Goal: Task Accomplishment & Management: Manage account settings

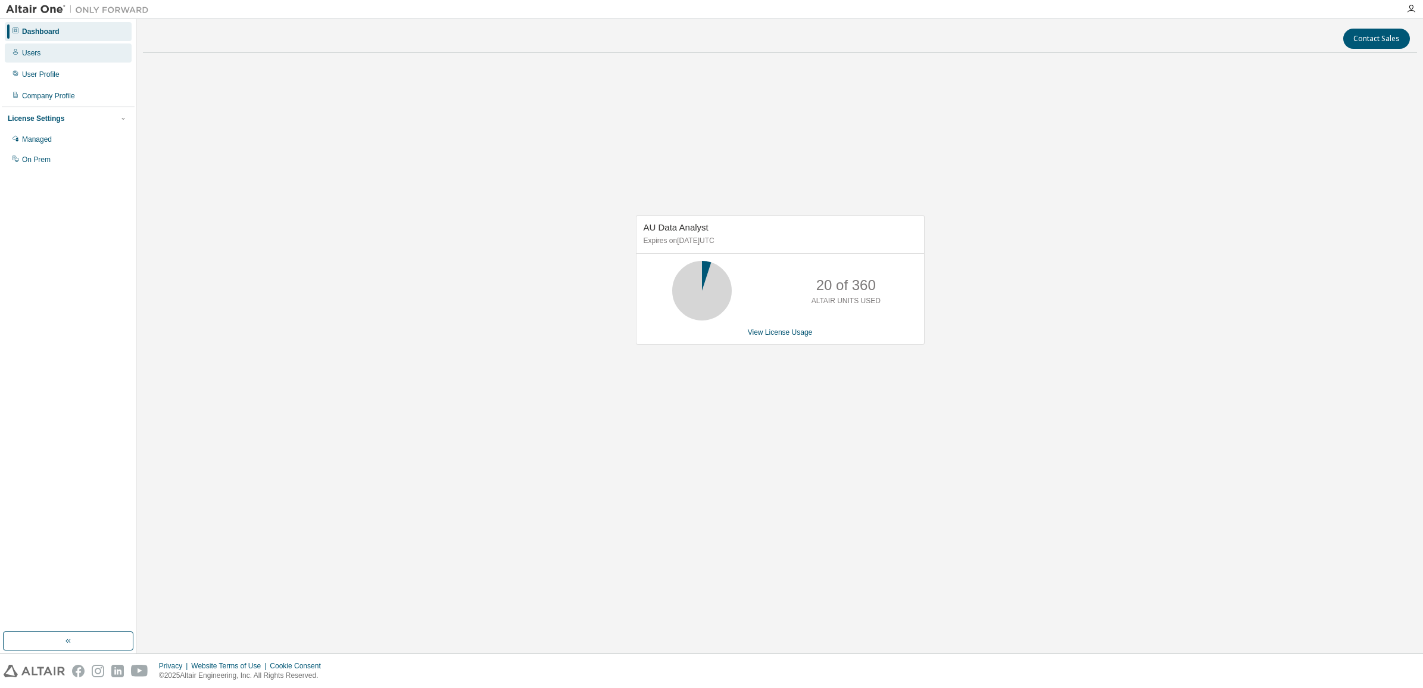
click at [26, 54] on div "Users" at bounding box center [31, 53] width 18 height 10
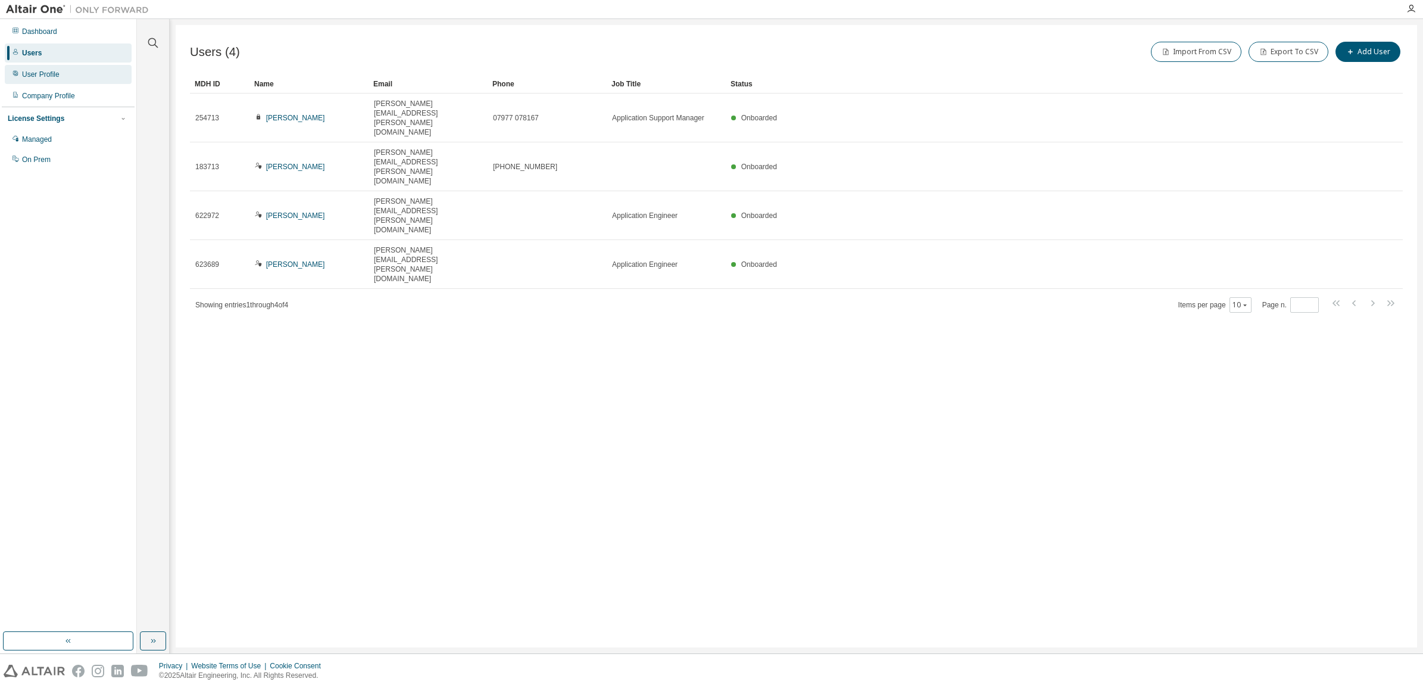
click at [36, 73] on div "User Profile" at bounding box center [41, 75] width 38 height 10
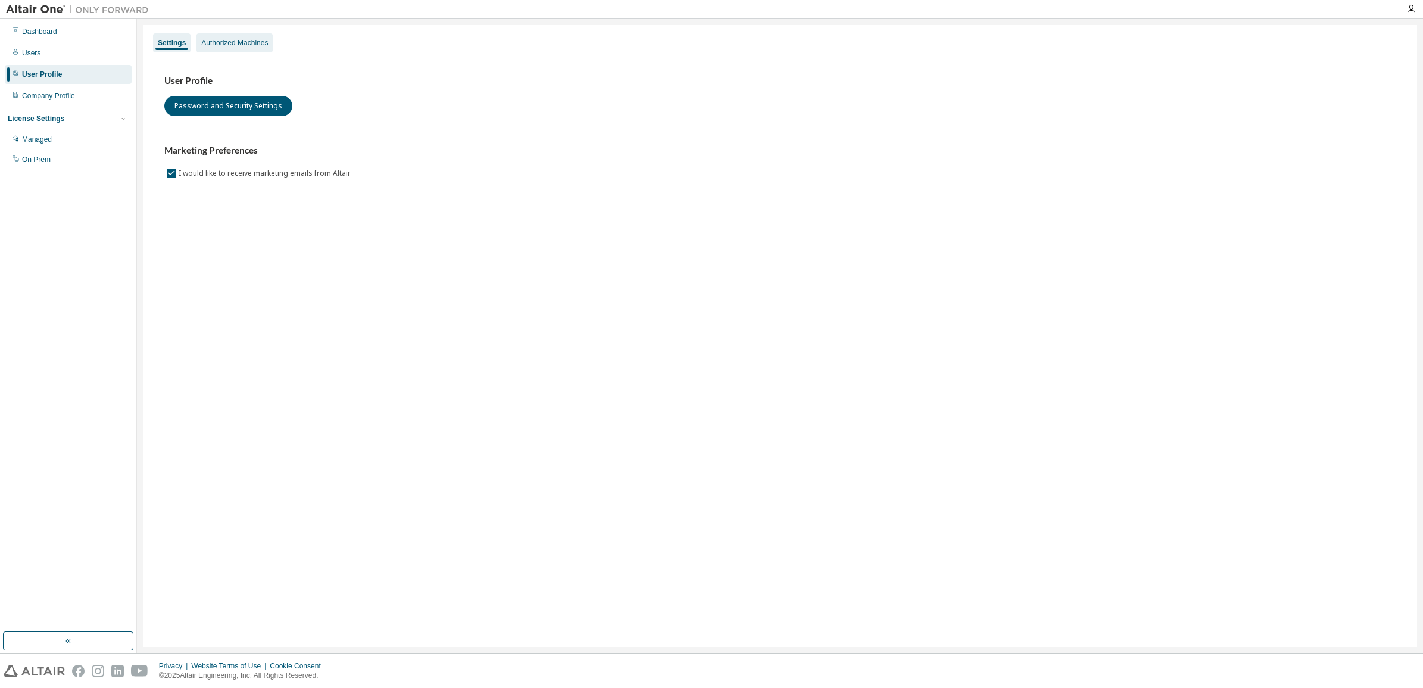
click at [238, 39] on div "Authorized Machines" at bounding box center [234, 43] width 67 height 10
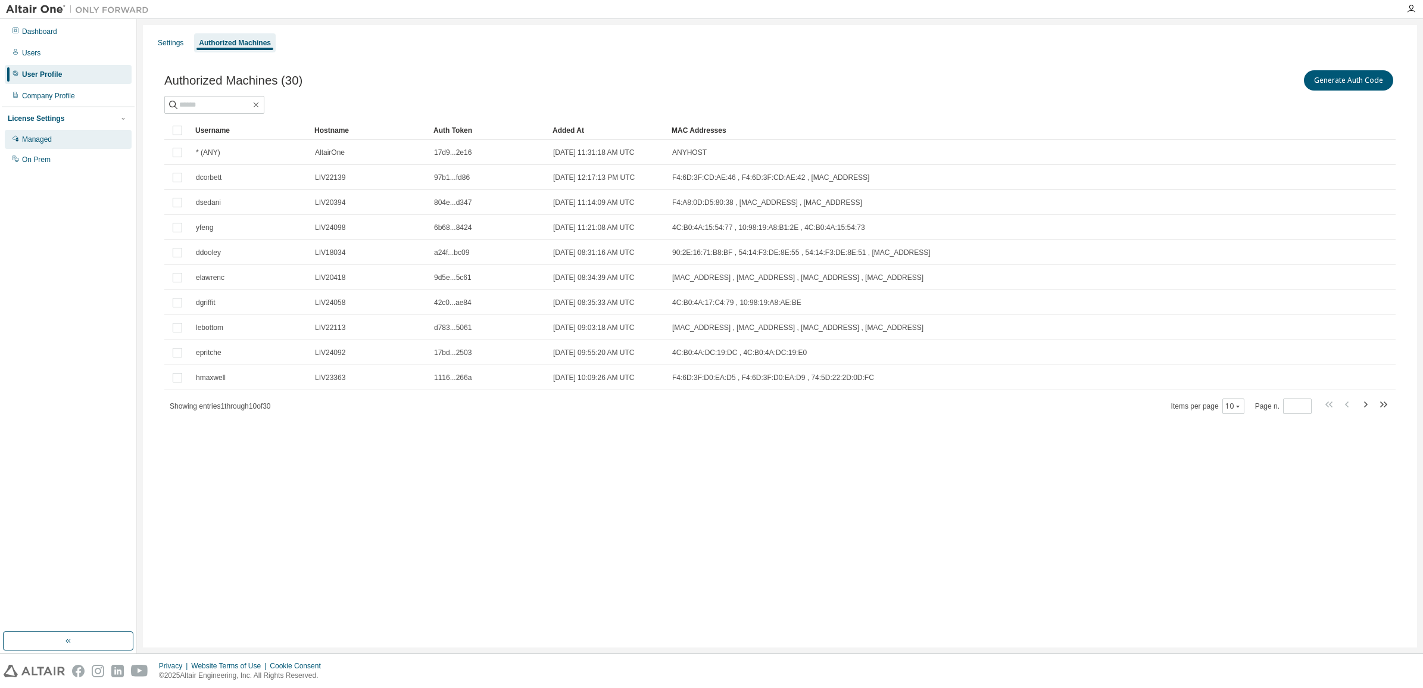
click at [36, 140] on div "Managed" at bounding box center [37, 140] width 30 height 10
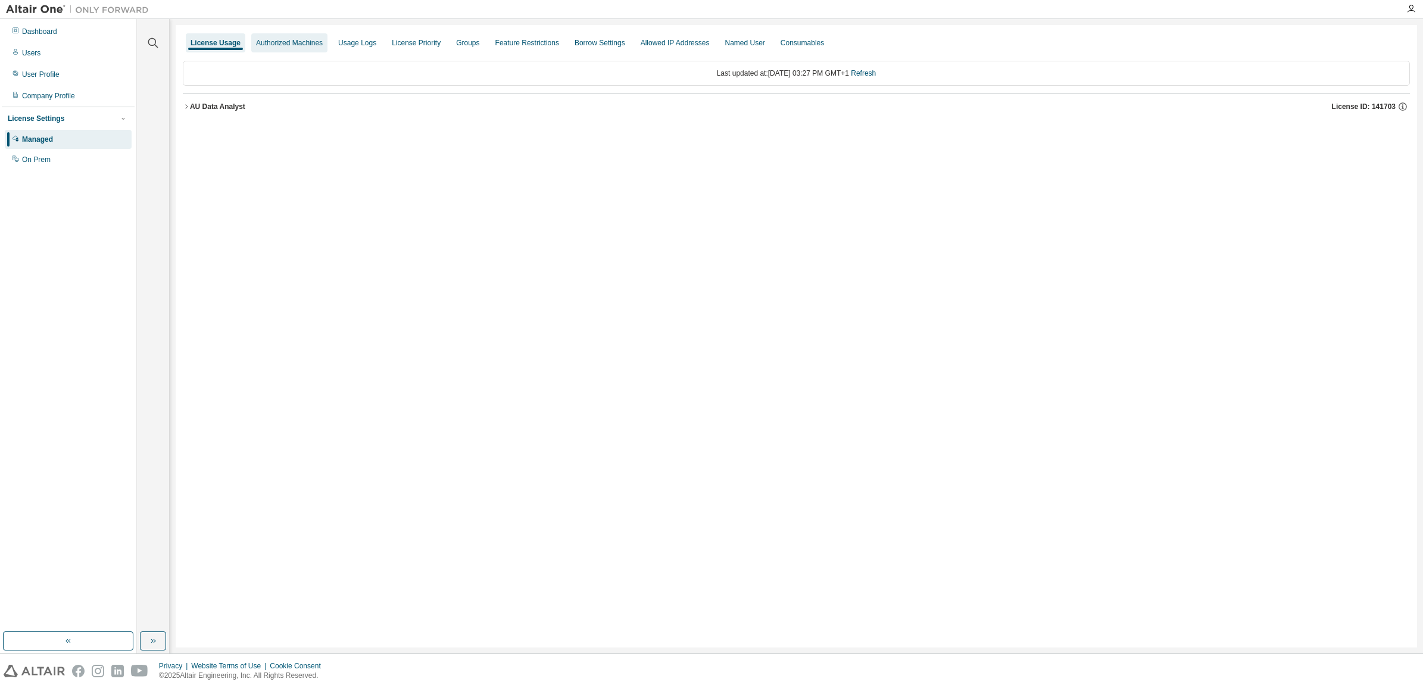
click at [285, 46] on div "Authorized Machines" at bounding box center [289, 43] width 67 height 10
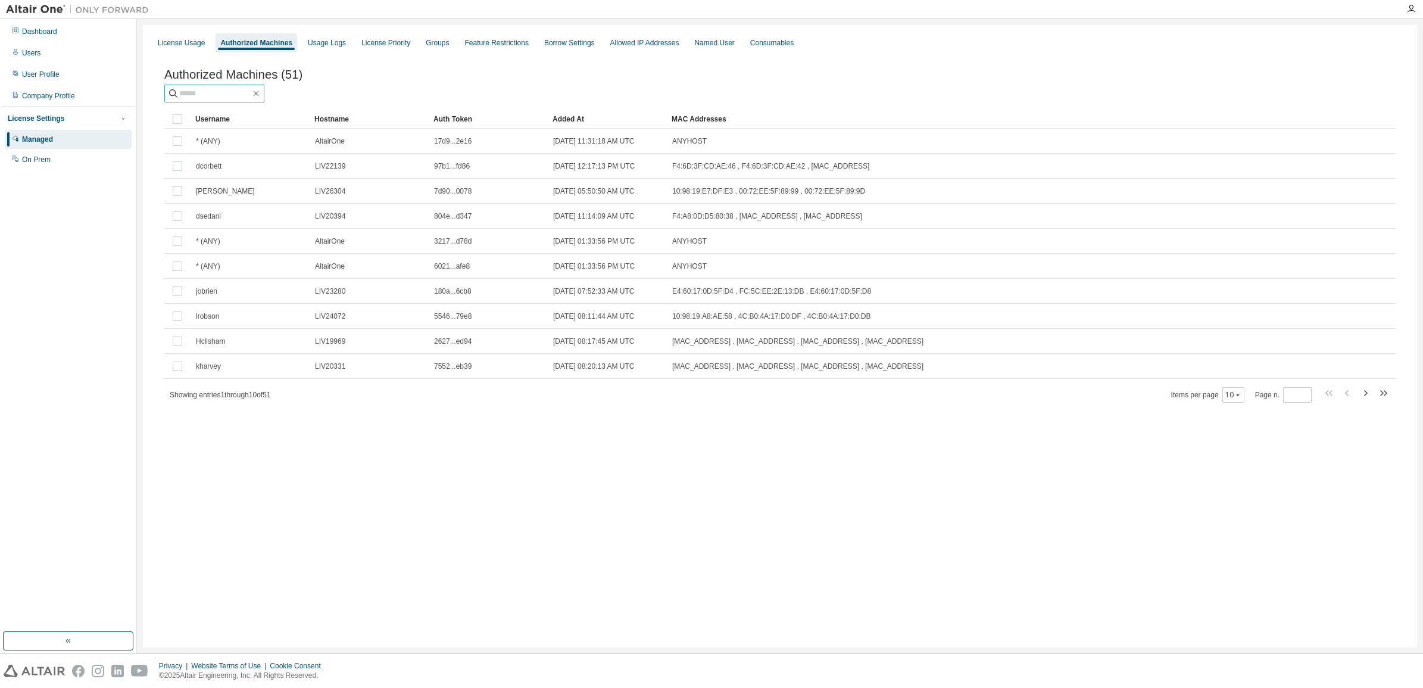
click at [197, 93] on input "text" at bounding box center [214, 94] width 71 height 12
type input "****"
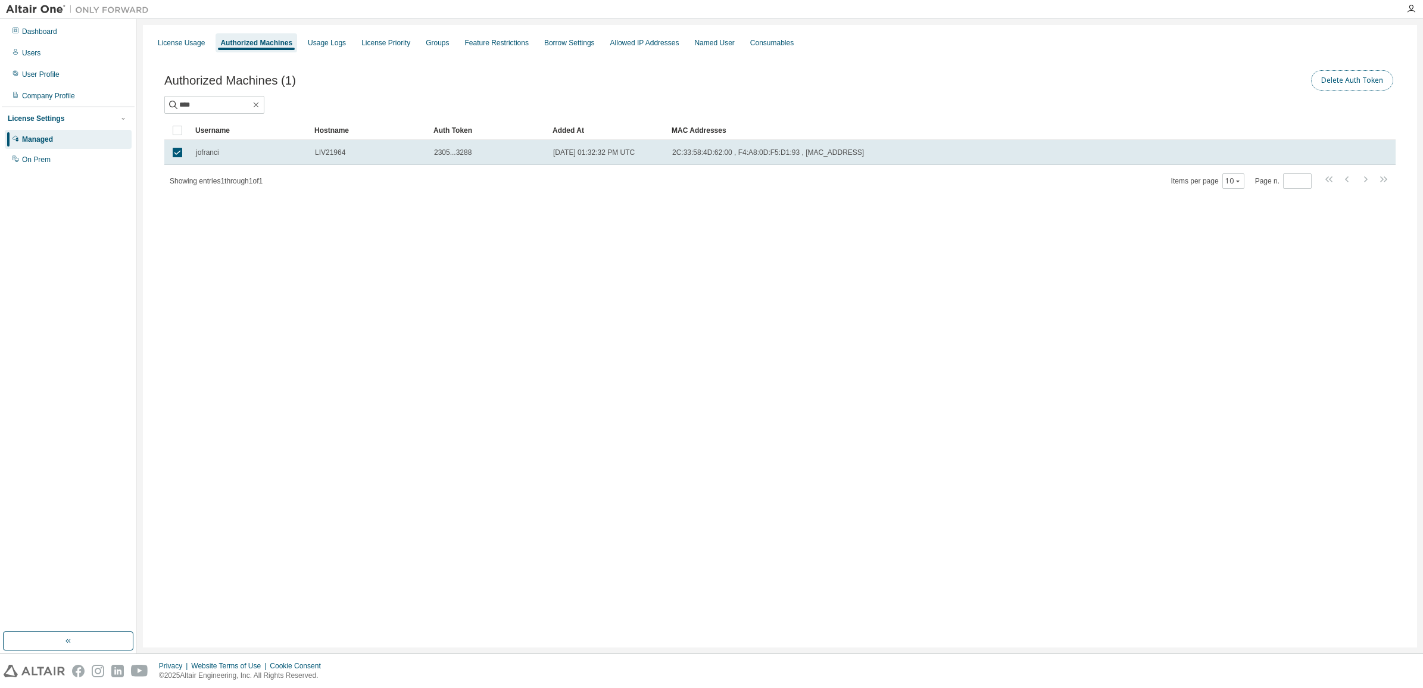
click at [1356, 73] on button "Delete Auth Token" at bounding box center [1352, 80] width 82 height 20
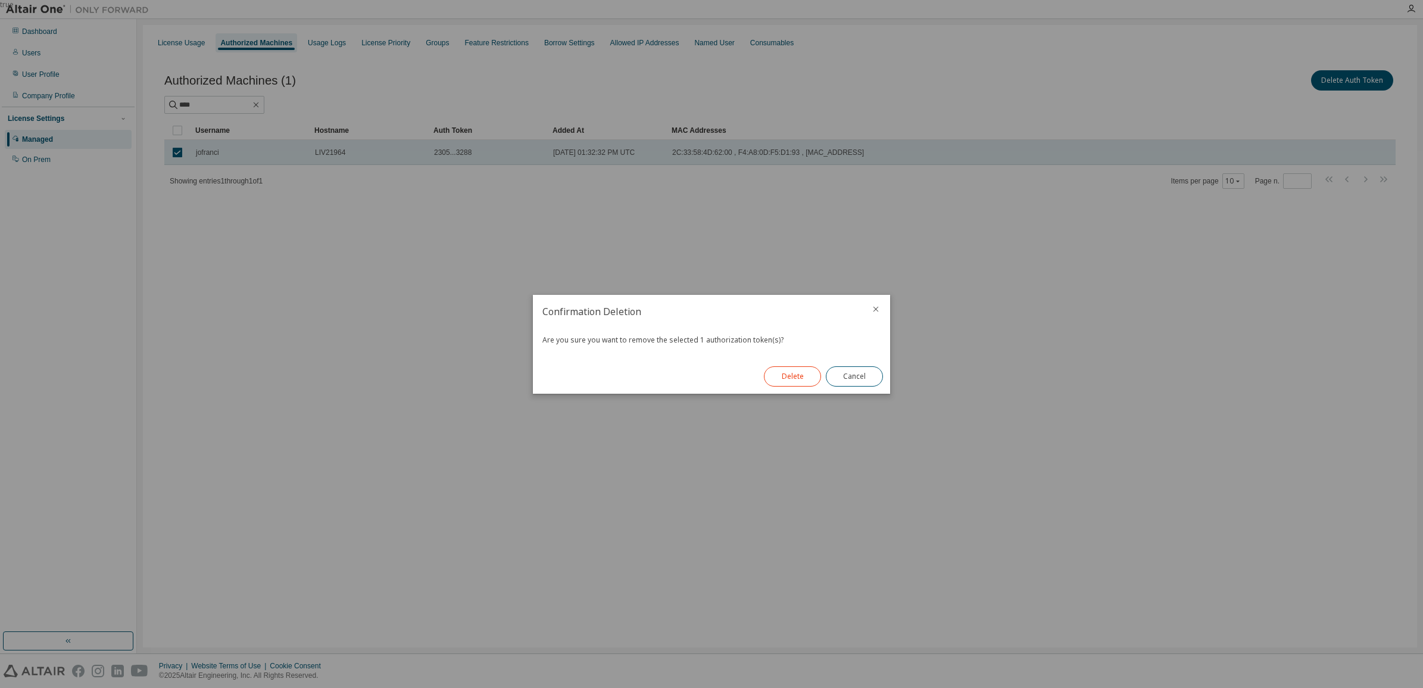
click at [792, 378] on button "Delete" at bounding box center [792, 376] width 57 height 20
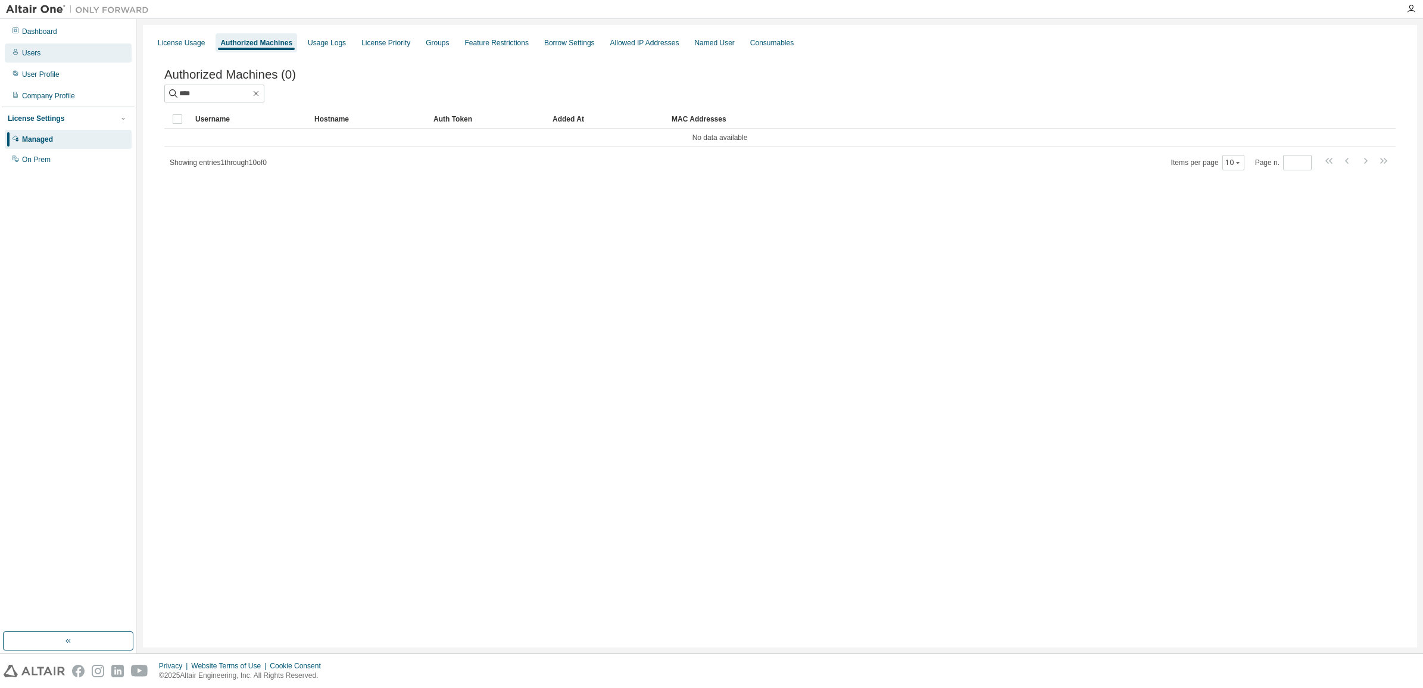
click at [27, 52] on div "Users" at bounding box center [31, 53] width 18 height 10
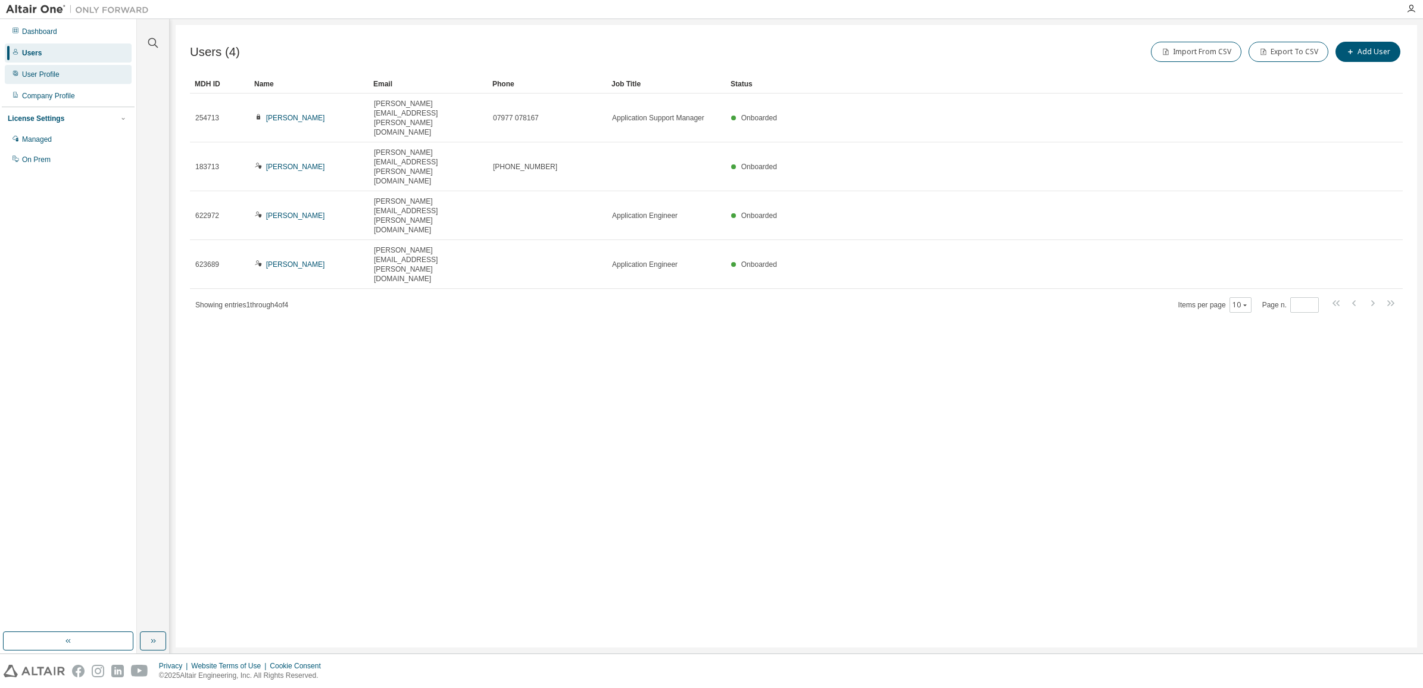
click at [34, 77] on div "User Profile" at bounding box center [41, 75] width 38 height 10
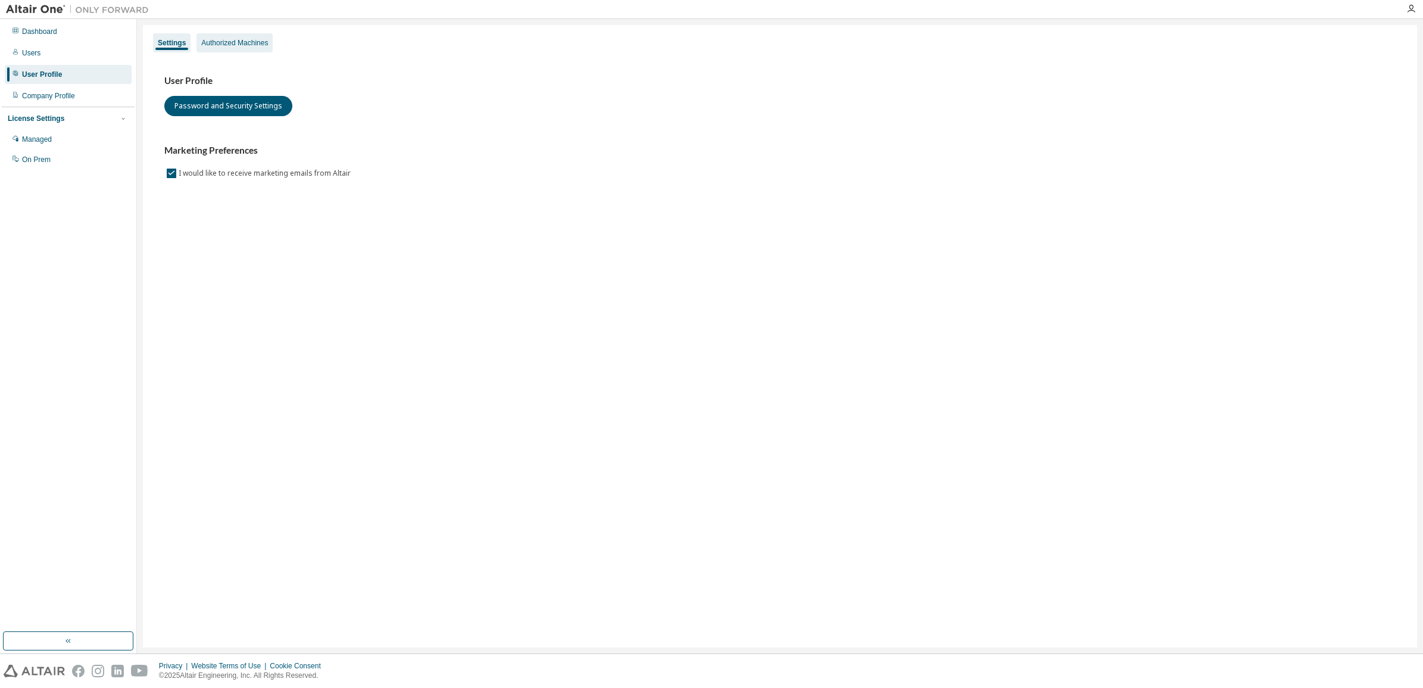
click at [243, 42] on div "Authorized Machines" at bounding box center [234, 43] width 67 height 10
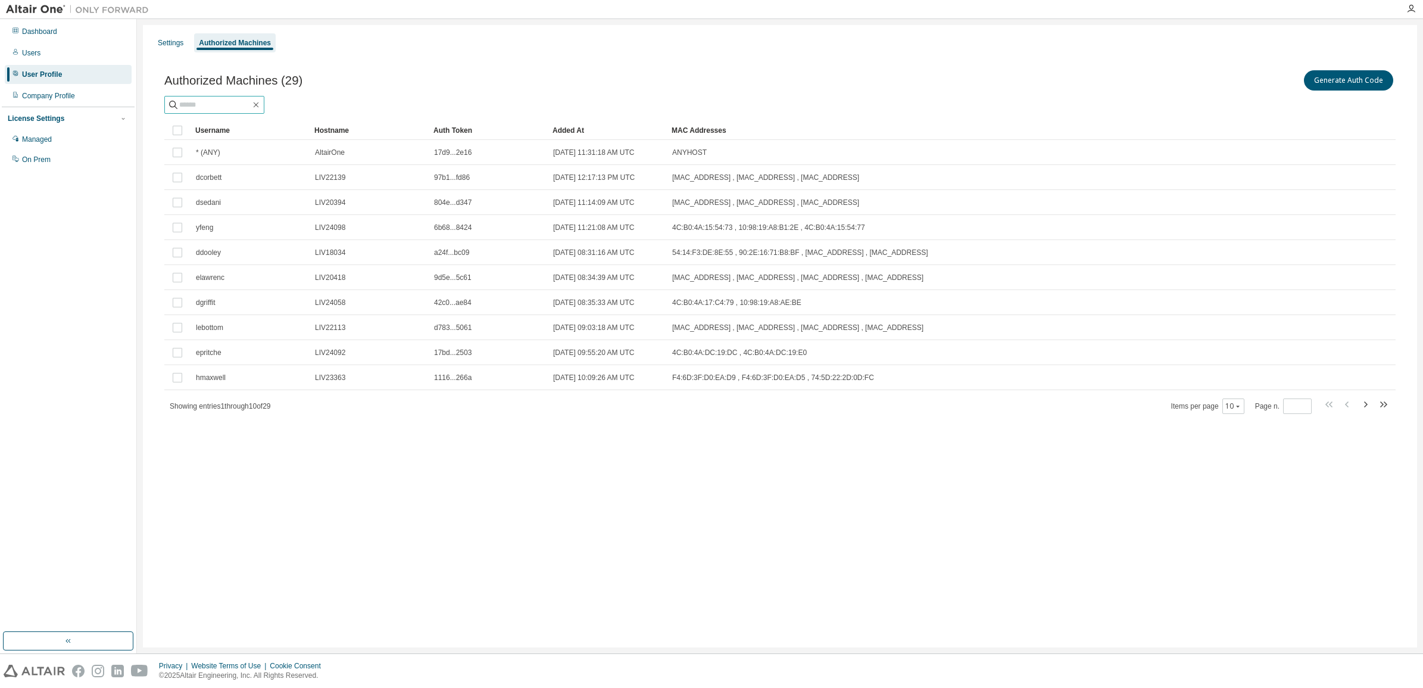
click at [211, 103] on input "text" at bounding box center [214, 105] width 71 height 12
type input "****"
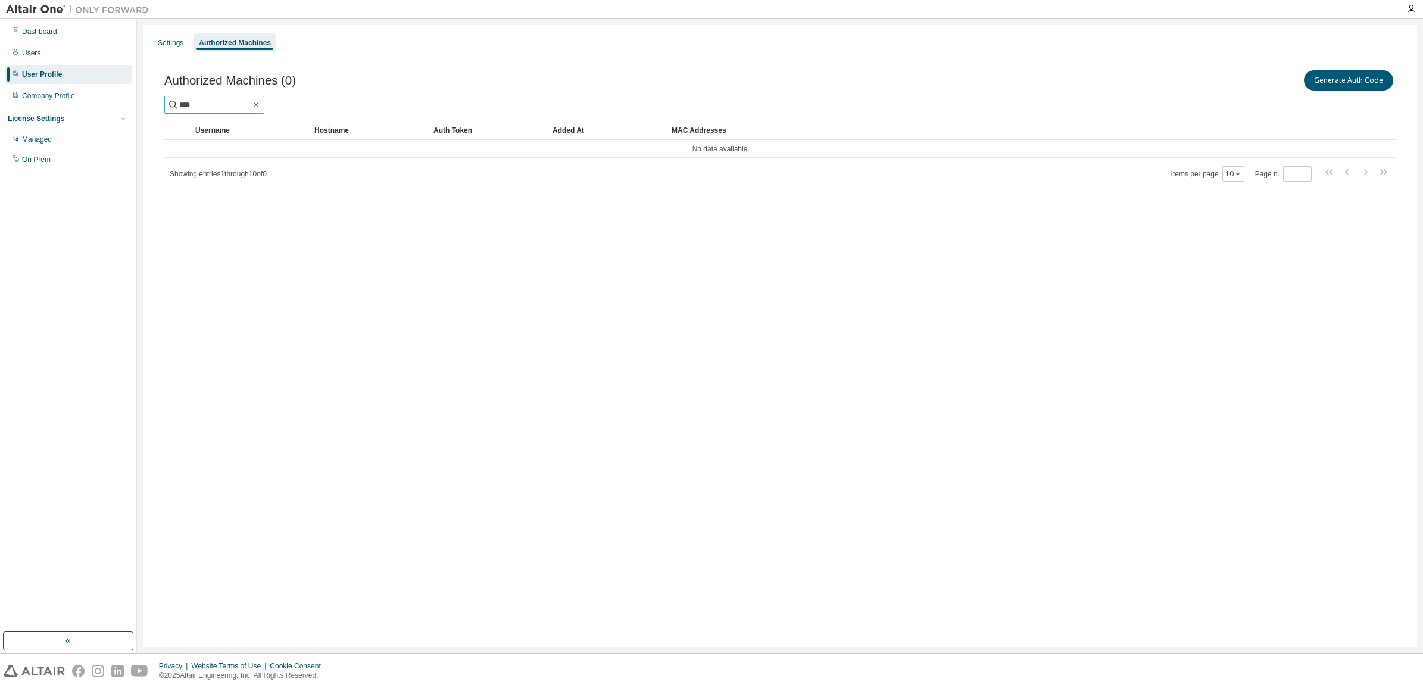
click at [208, 108] on input "****" at bounding box center [214, 105] width 71 height 12
click at [259, 103] on icon "button" at bounding box center [256, 104] width 5 height 5
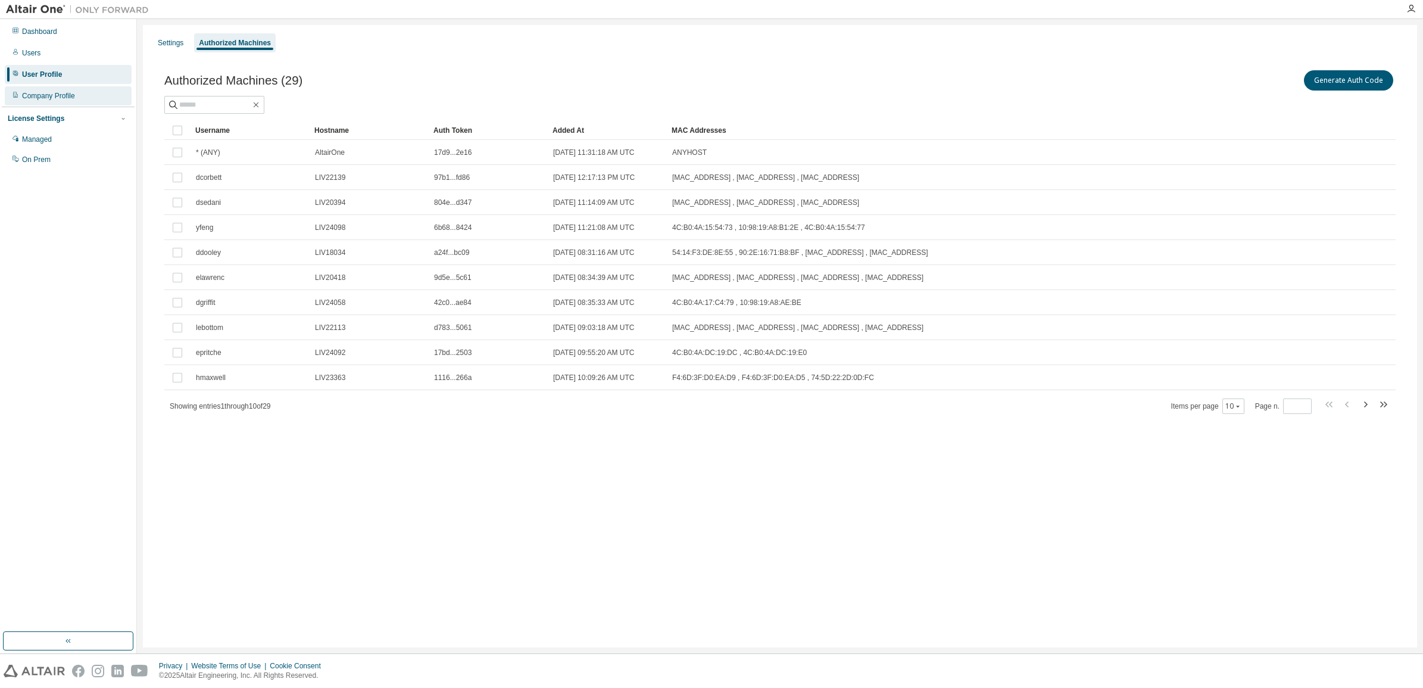
click at [36, 93] on div "Company Profile" at bounding box center [48, 96] width 53 height 10
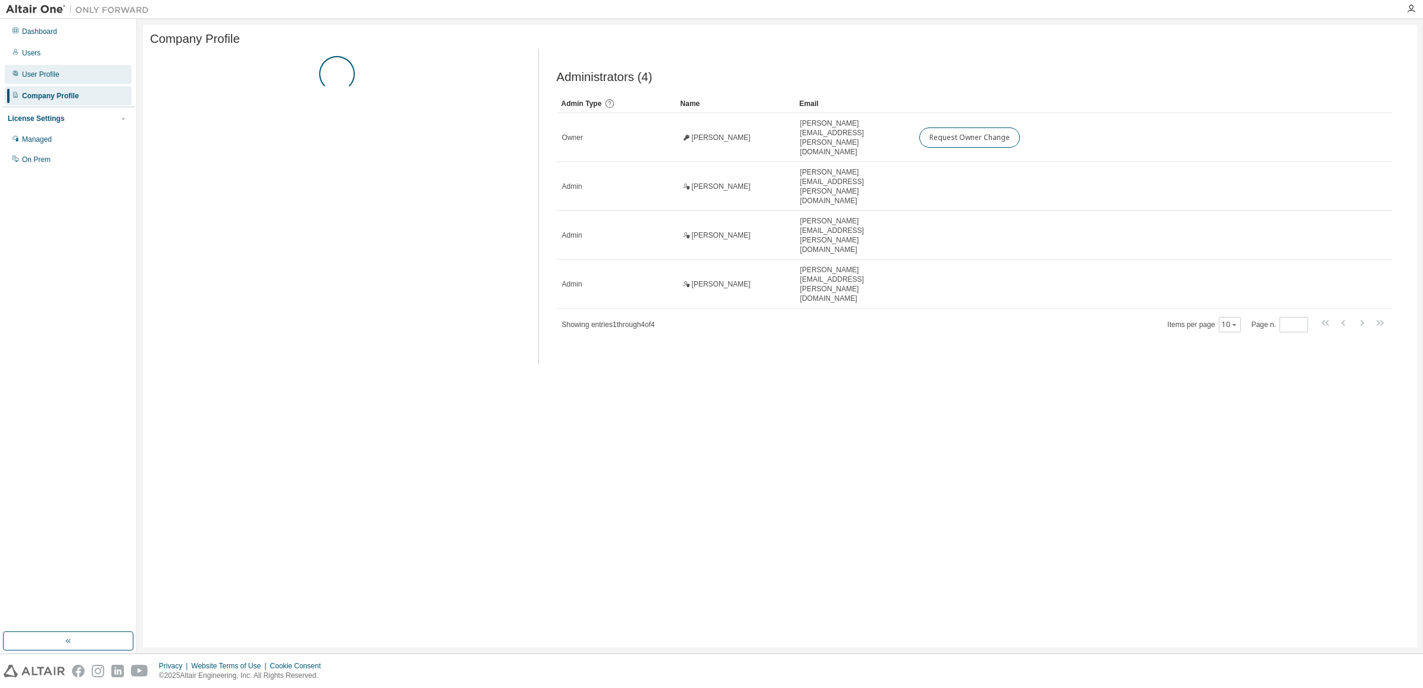
click at [39, 70] on div "User Profile" at bounding box center [41, 75] width 38 height 10
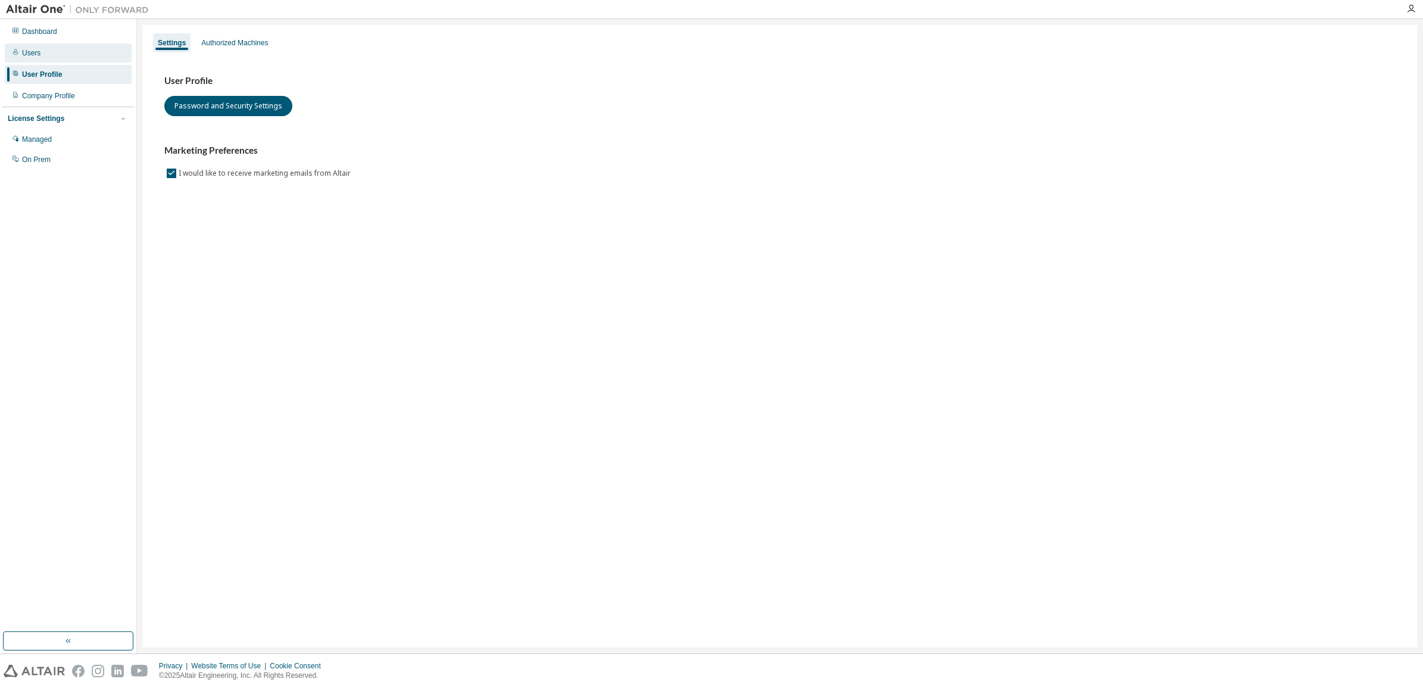
click at [30, 51] on div "Users" at bounding box center [31, 53] width 18 height 10
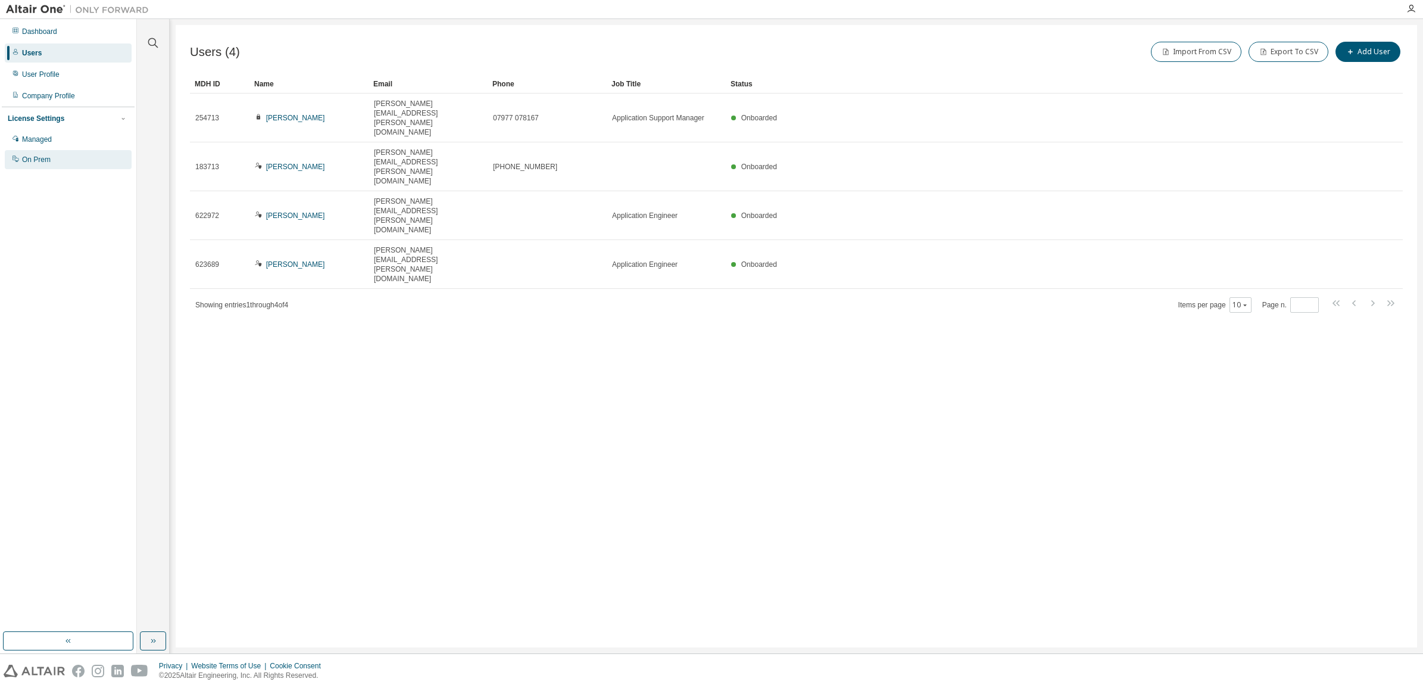
click at [35, 165] on div "On Prem" at bounding box center [68, 159] width 127 height 19
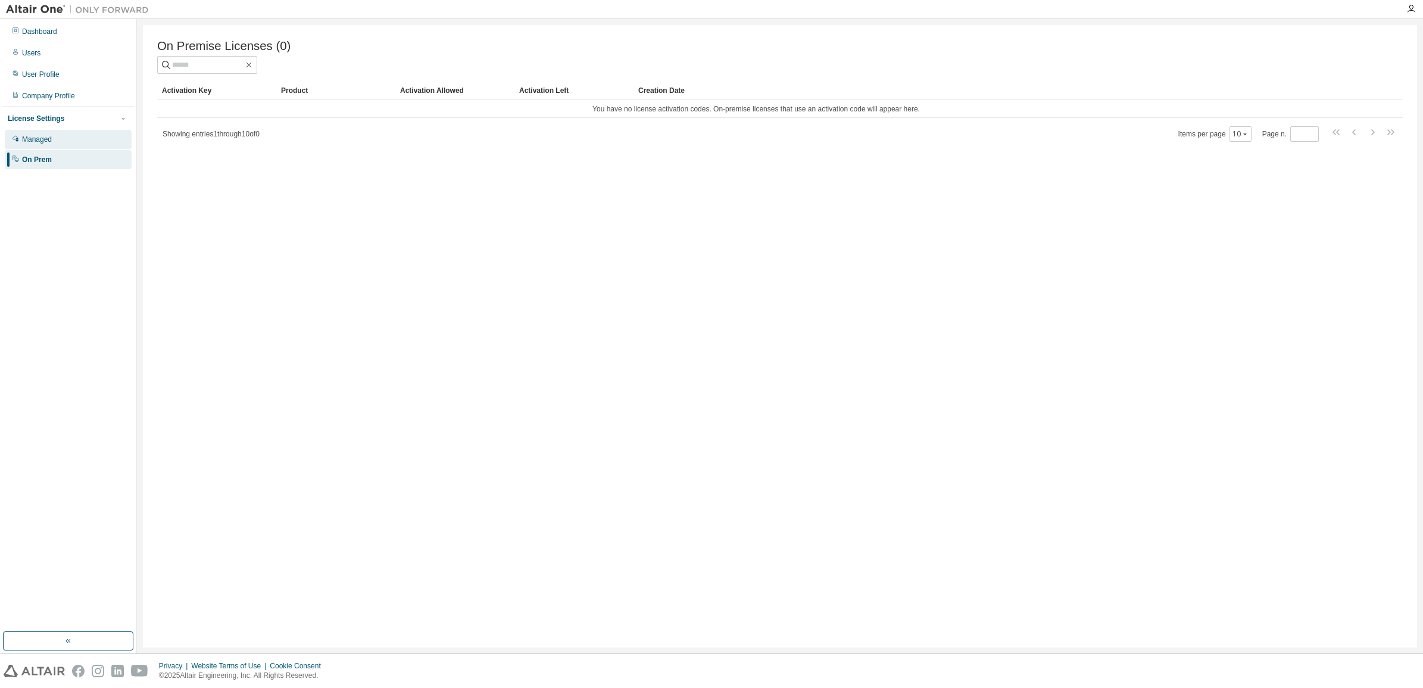
click at [37, 140] on div "Managed" at bounding box center [37, 140] width 30 height 10
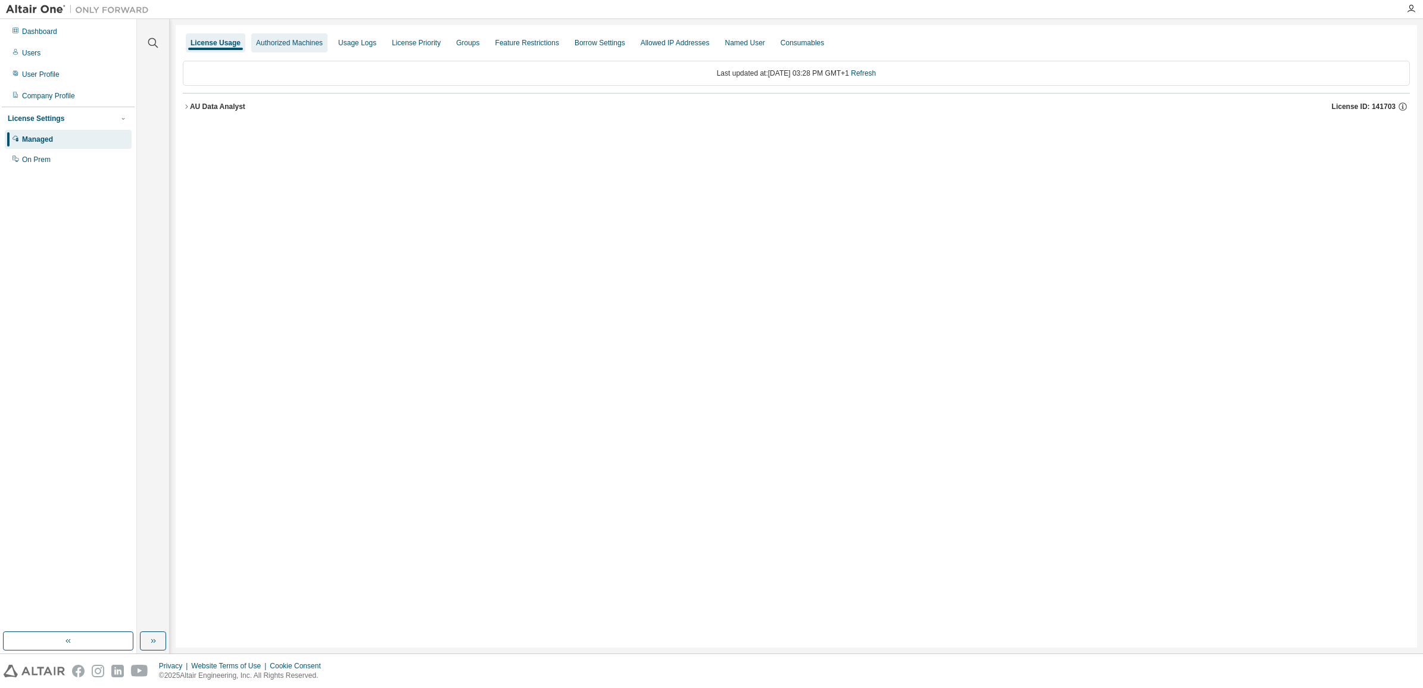
click at [276, 45] on div "Authorized Machines" at bounding box center [289, 43] width 67 height 10
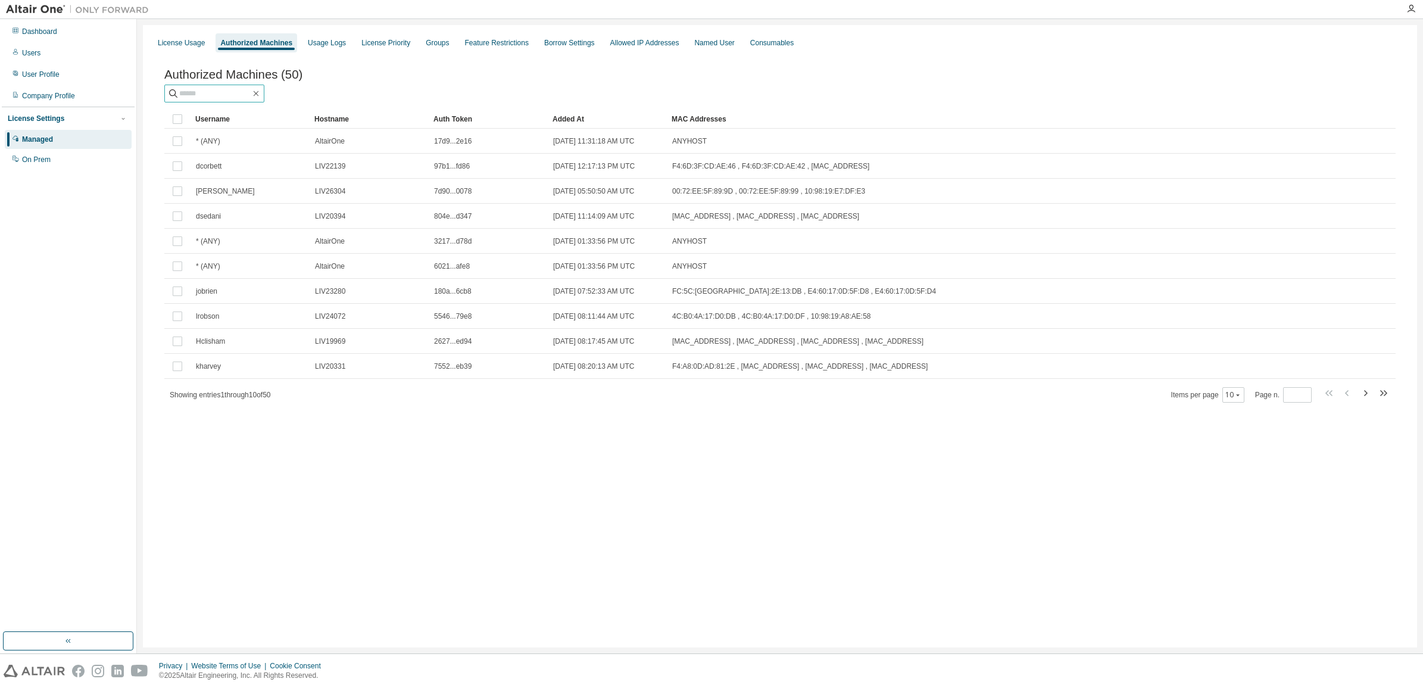
click at [191, 88] on span at bounding box center [214, 94] width 100 height 18
click at [204, 99] on input "text" at bounding box center [214, 94] width 71 height 12
type input "****"
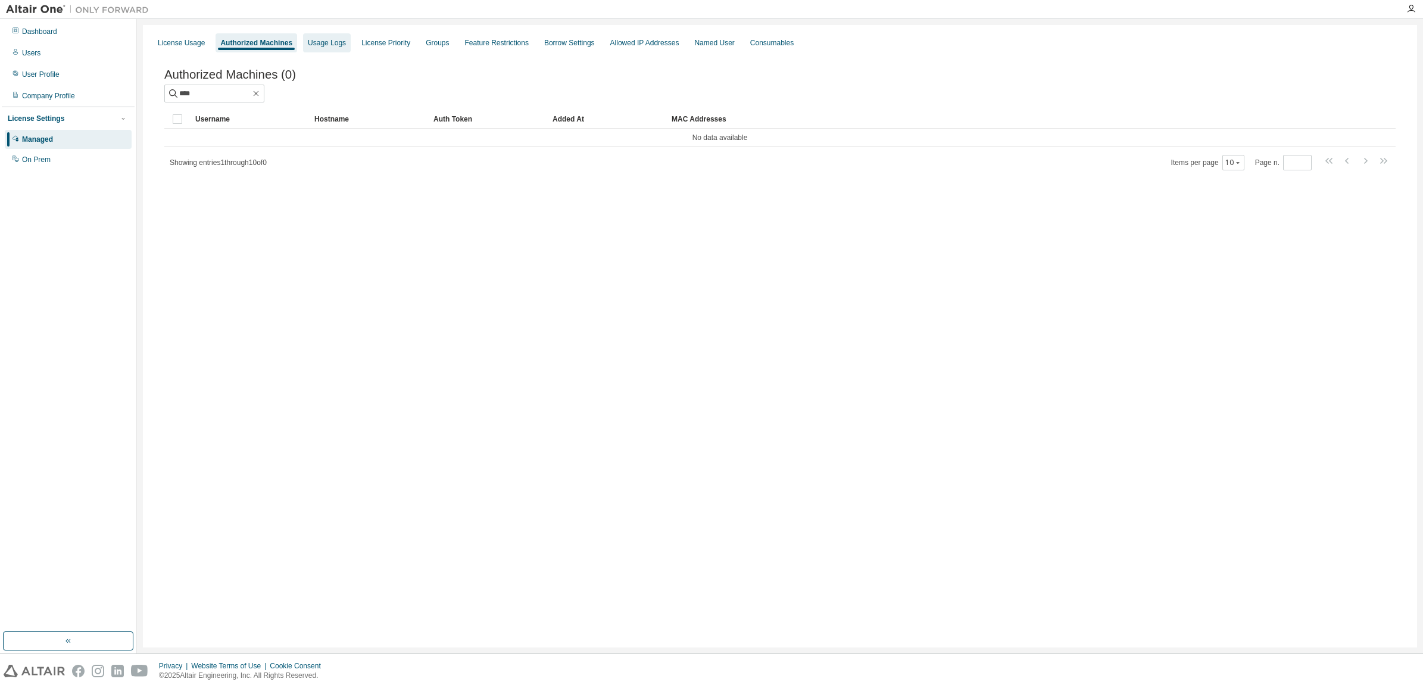
click at [323, 42] on div "Usage Logs" at bounding box center [327, 43] width 38 height 10
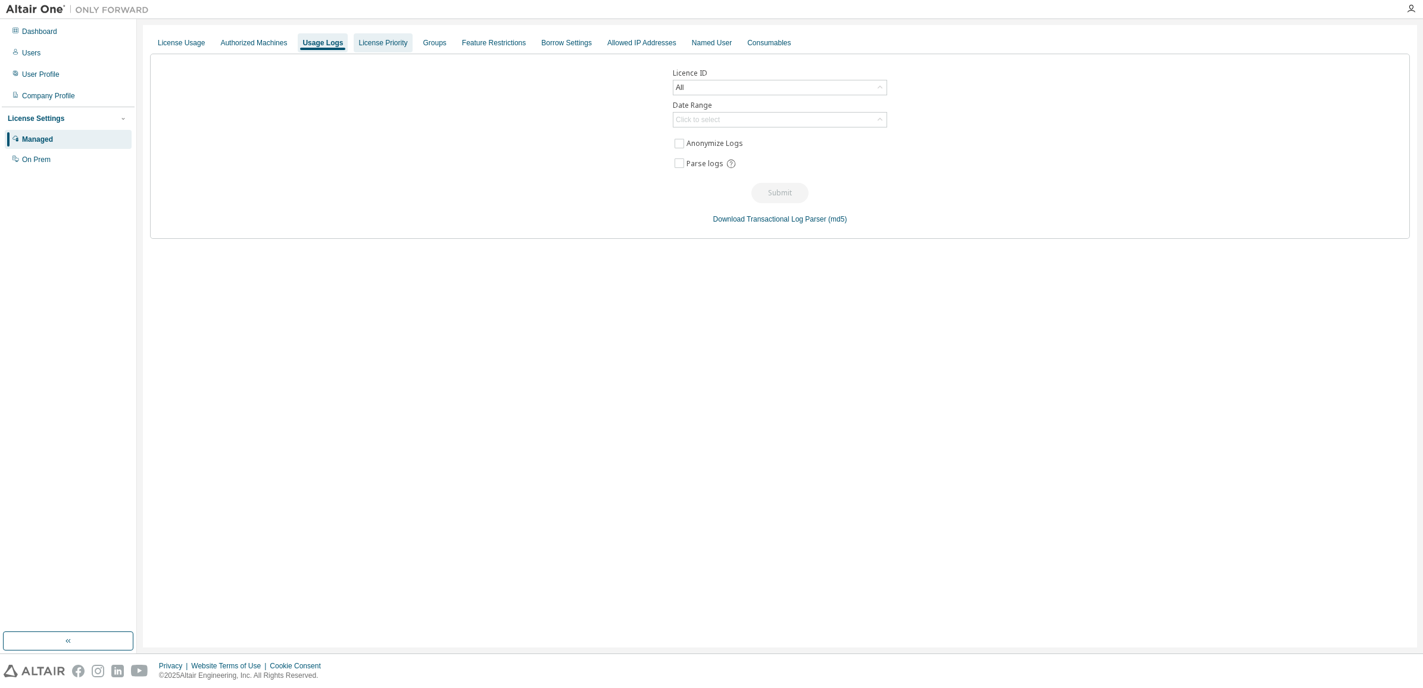
click at [396, 37] on div "License Priority" at bounding box center [383, 42] width 58 height 19
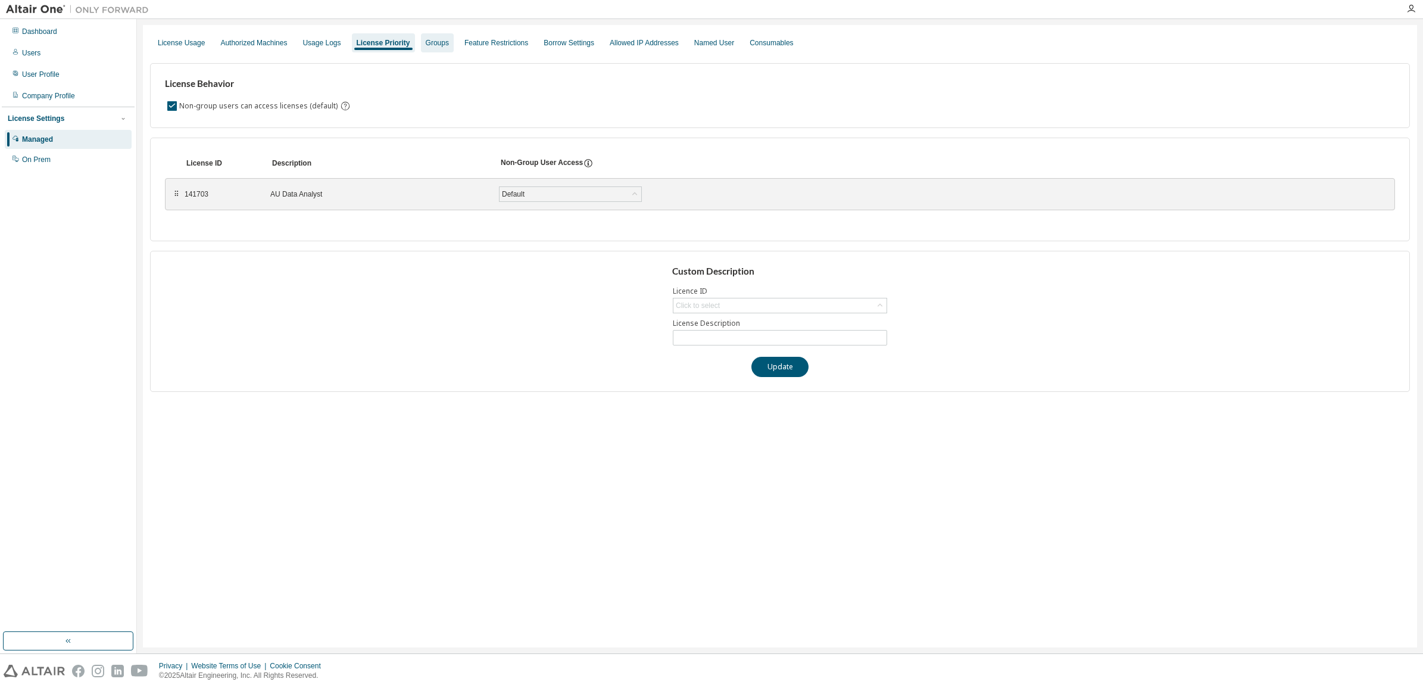
click at [436, 42] on div "Groups" at bounding box center [437, 43] width 23 height 10
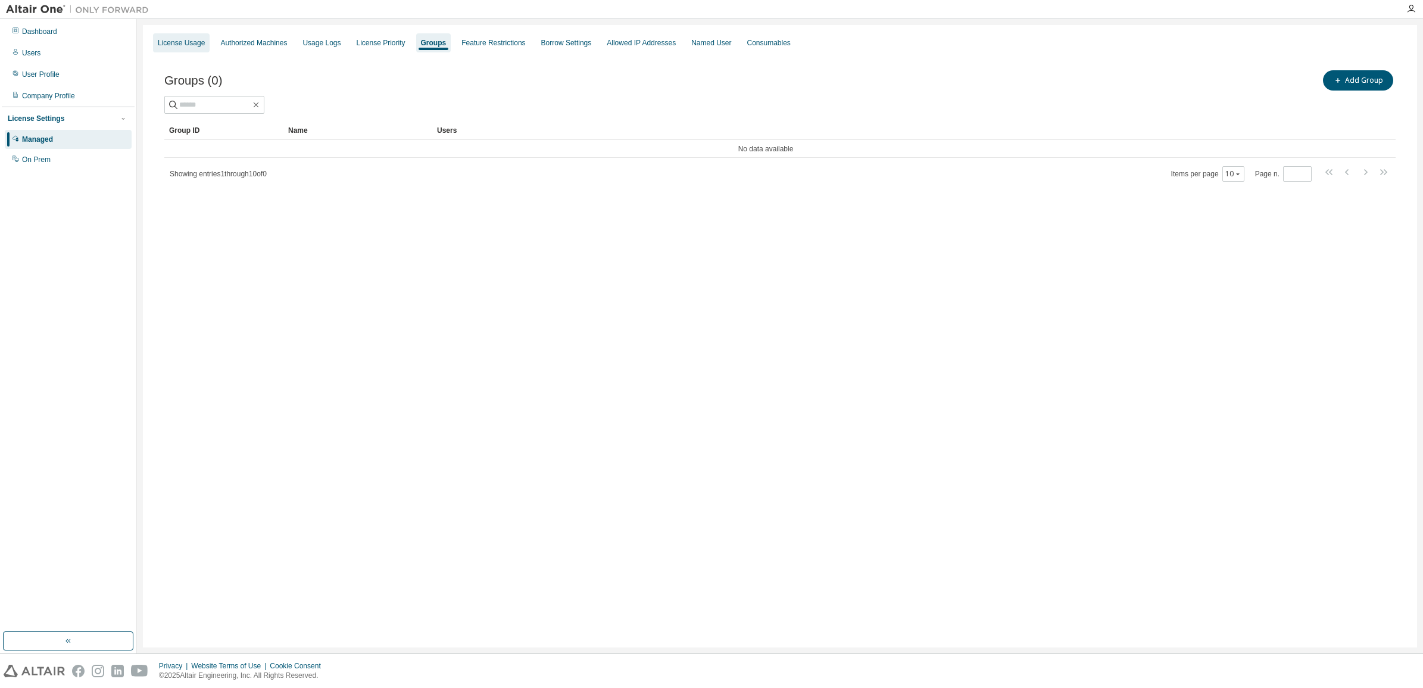
click at [165, 45] on div "License Usage" at bounding box center [181, 43] width 47 height 10
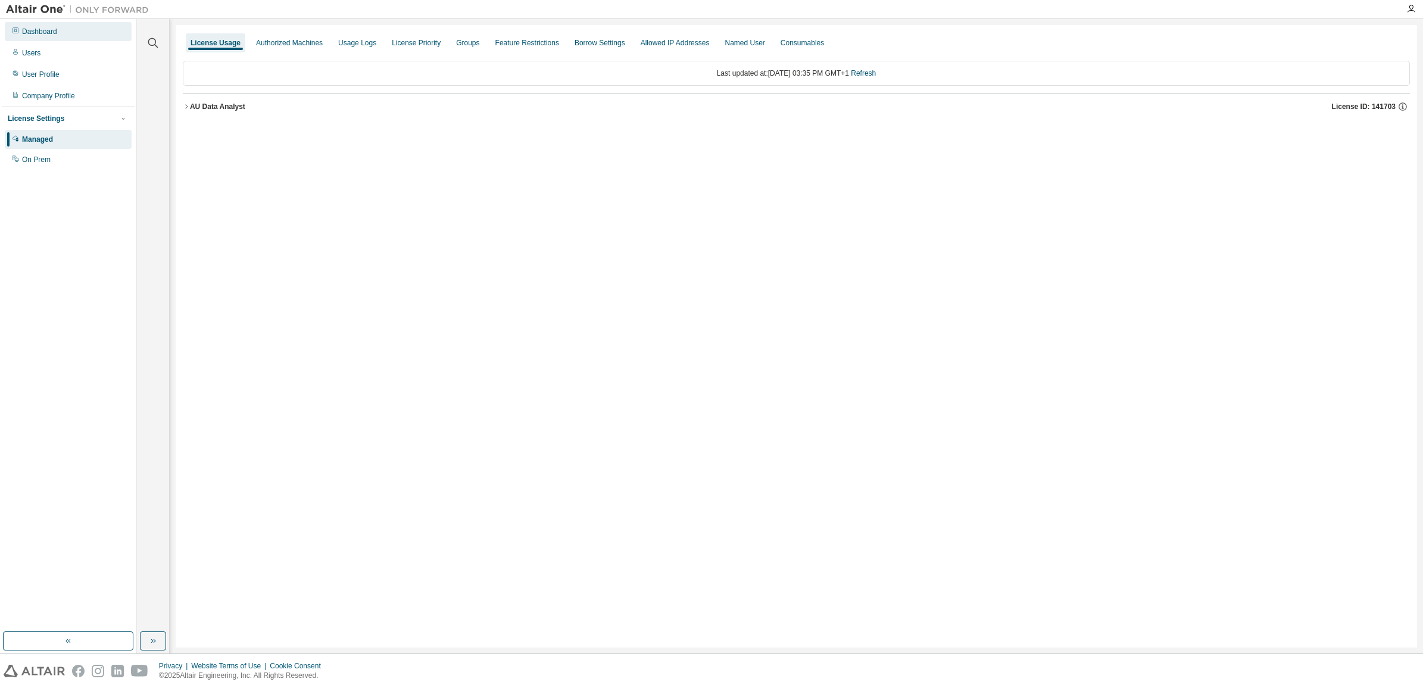
click at [25, 35] on div "Dashboard" at bounding box center [39, 32] width 35 height 10
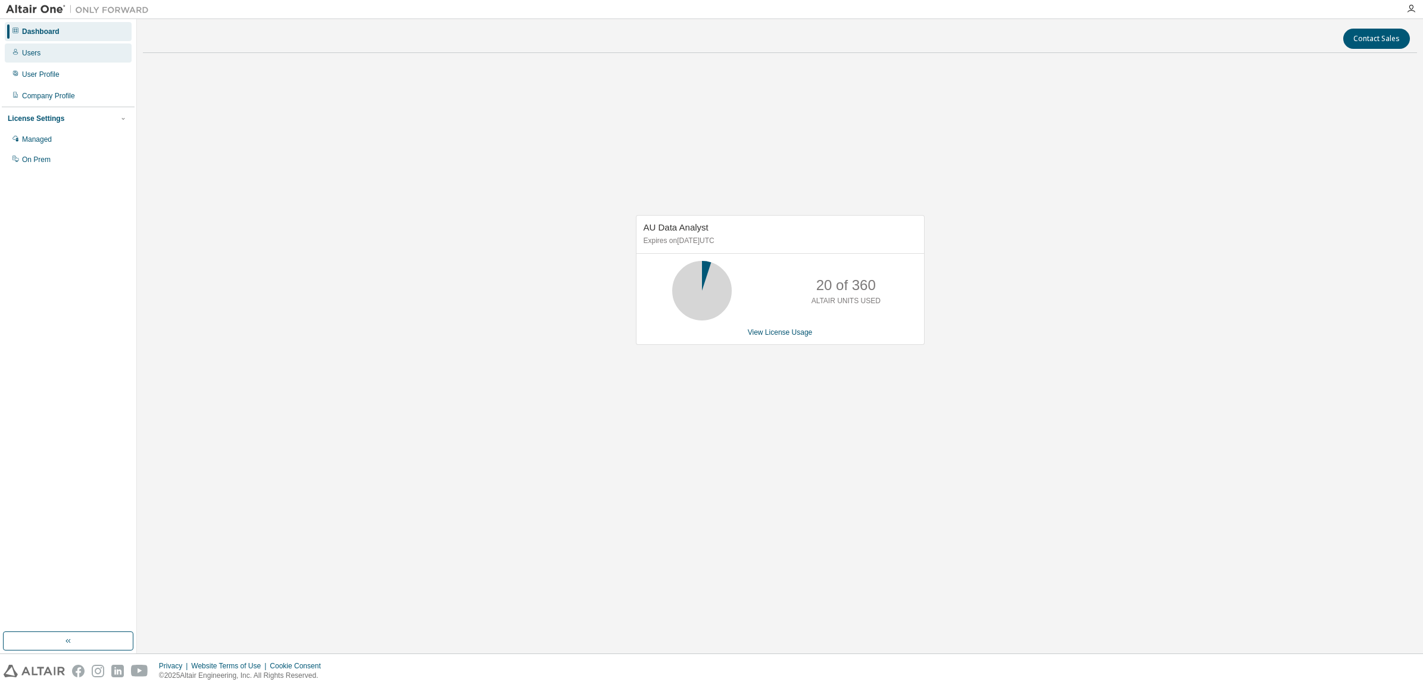
click at [21, 45] on div "Users" at bounding box center [68, 52] width 127 height 19
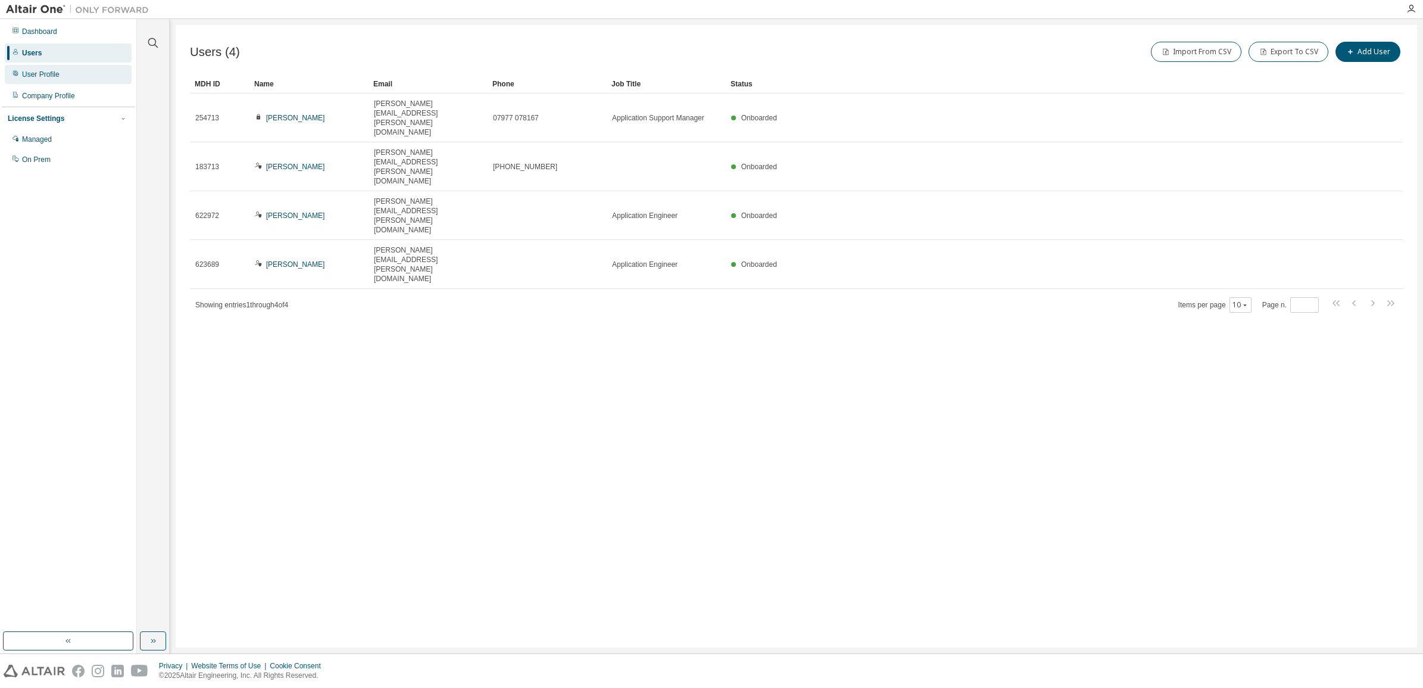
click at [43, 73] on div "User Profile" at bounding box center [41, 75] width 38 height 10
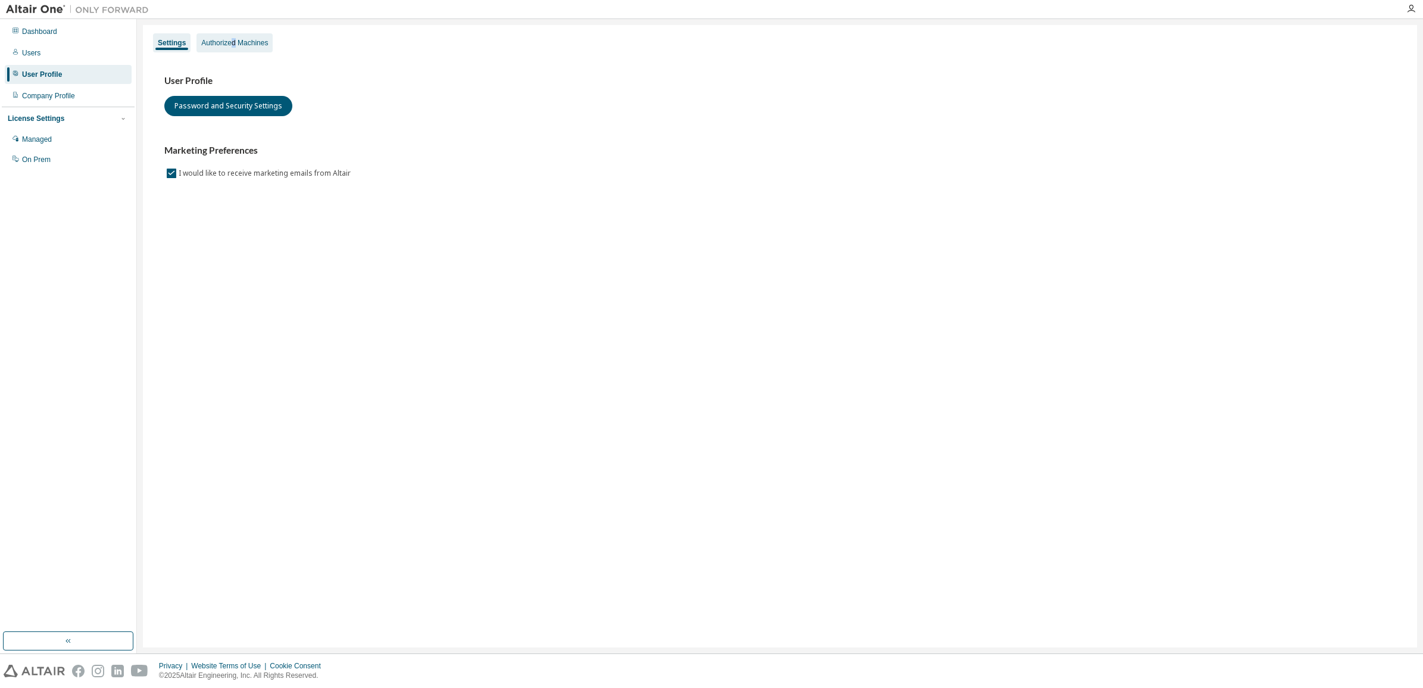
click at [233, 38] on div "Authorized Machines" at bounding box center [234, 43] width 67 height 10
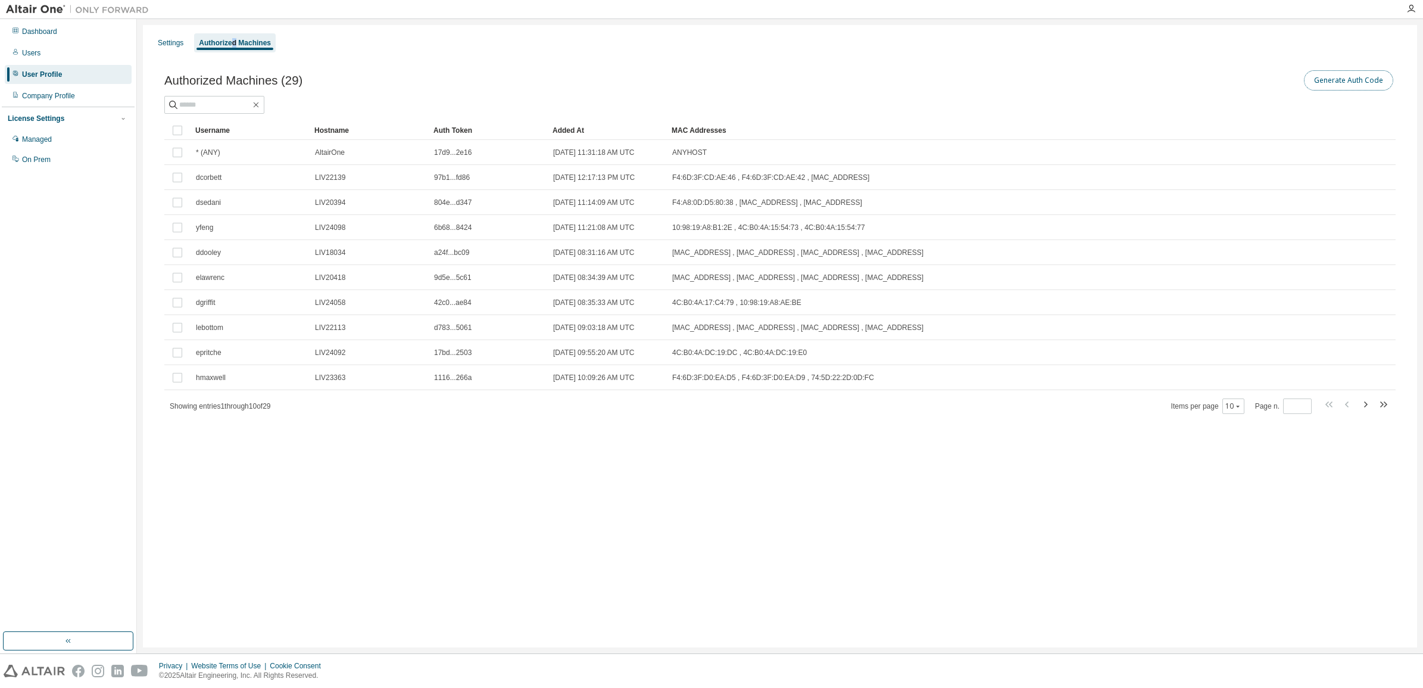
click at [1344, 76] on button "Generate Auth Code" at bounding box center [1348, 80] width 89 height 20
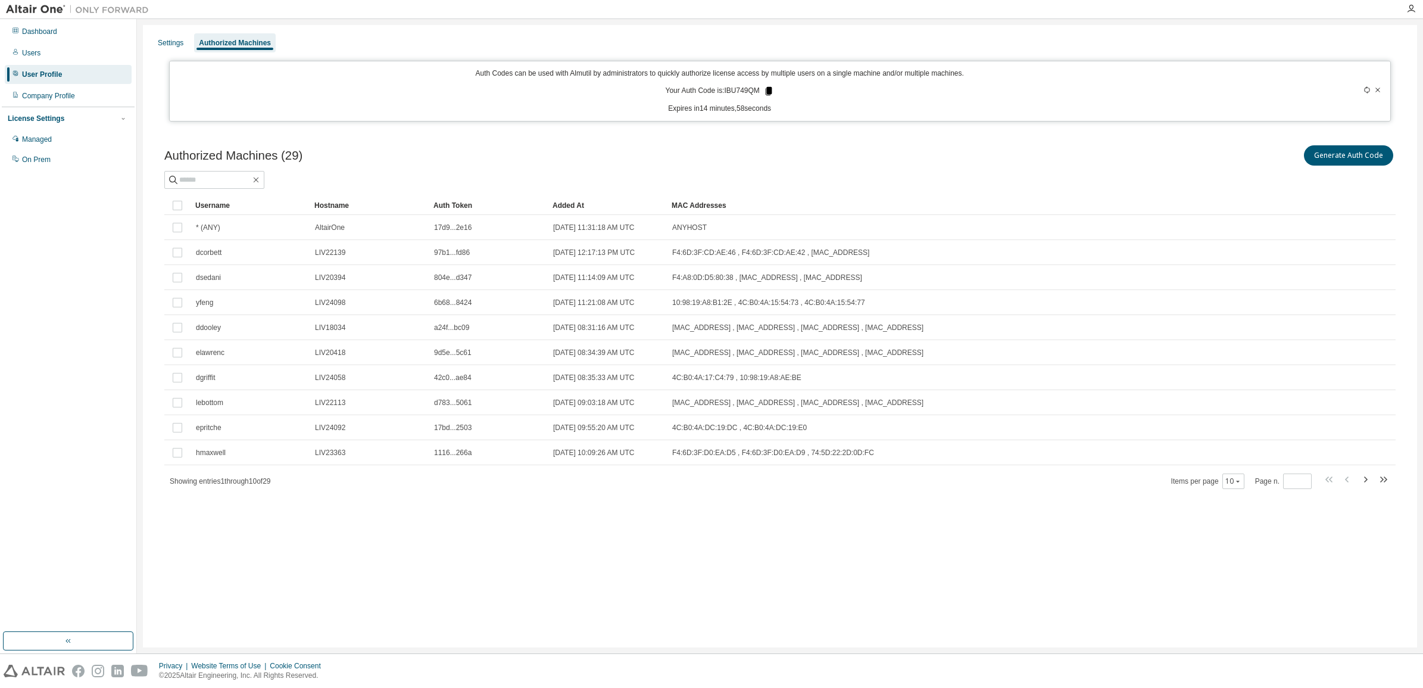
click at [766, 88] on icon at bounding box center [768, 91] width 11 height 11
click at [1377, 89] on icon at bounding box center [1377, 89] width 7 height 7
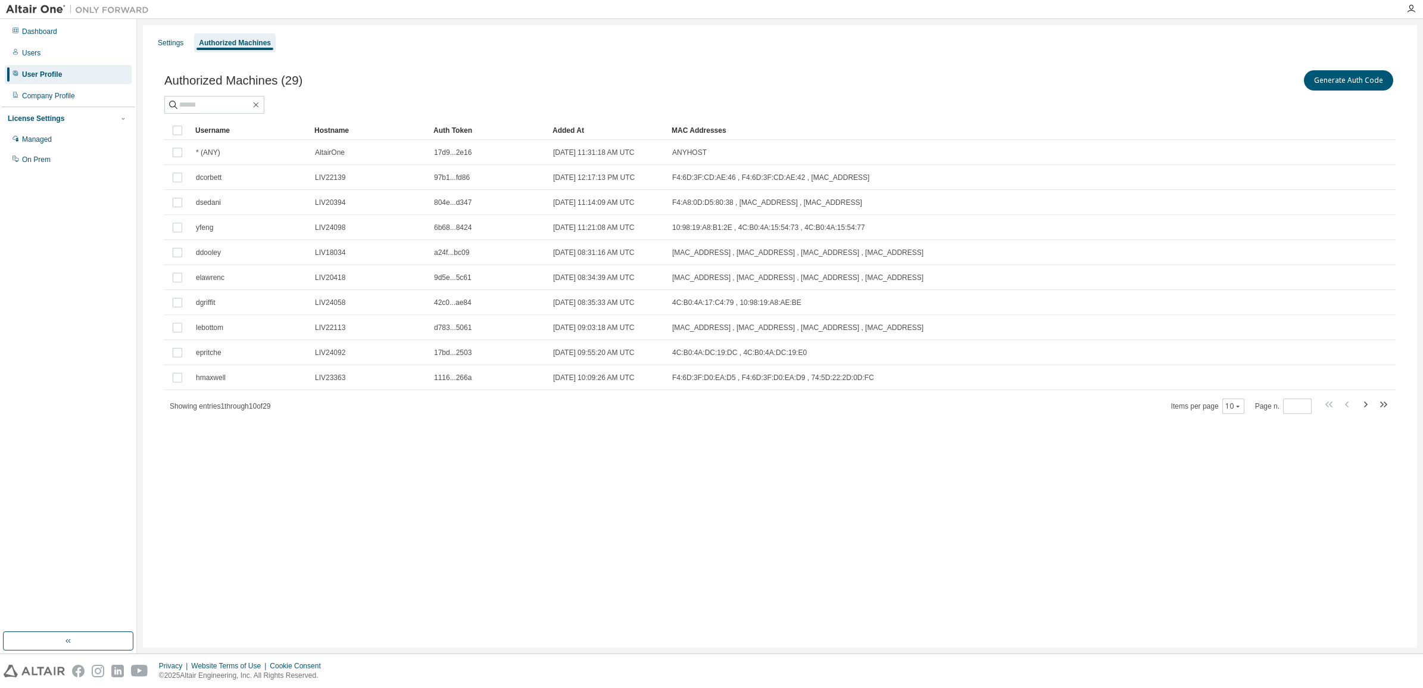
click at [230, 42] on div "Authorized Machines" at bounding box center [235, 43] width 72 height 10
click at [1364, 79] on button "Generate Auth Code" at bounding box center [1348, 80] width 89 height 20
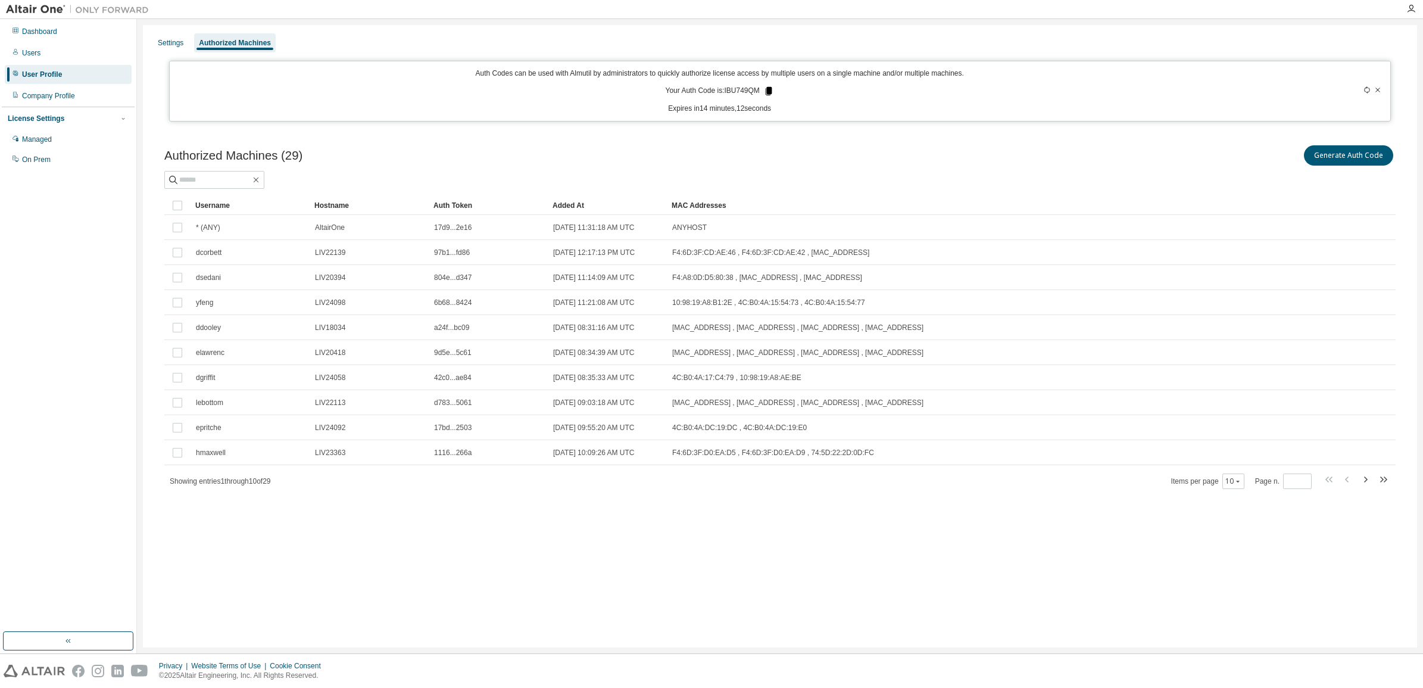
click at [768, 88] on icon at bounding box center [768, 91] width 7 height 8
click at [522, 557] on div "Settings Authorized Machines Auth Codes can be used with Almutil by administrat…" at bounding box center [780, 336] width 1274 height 622
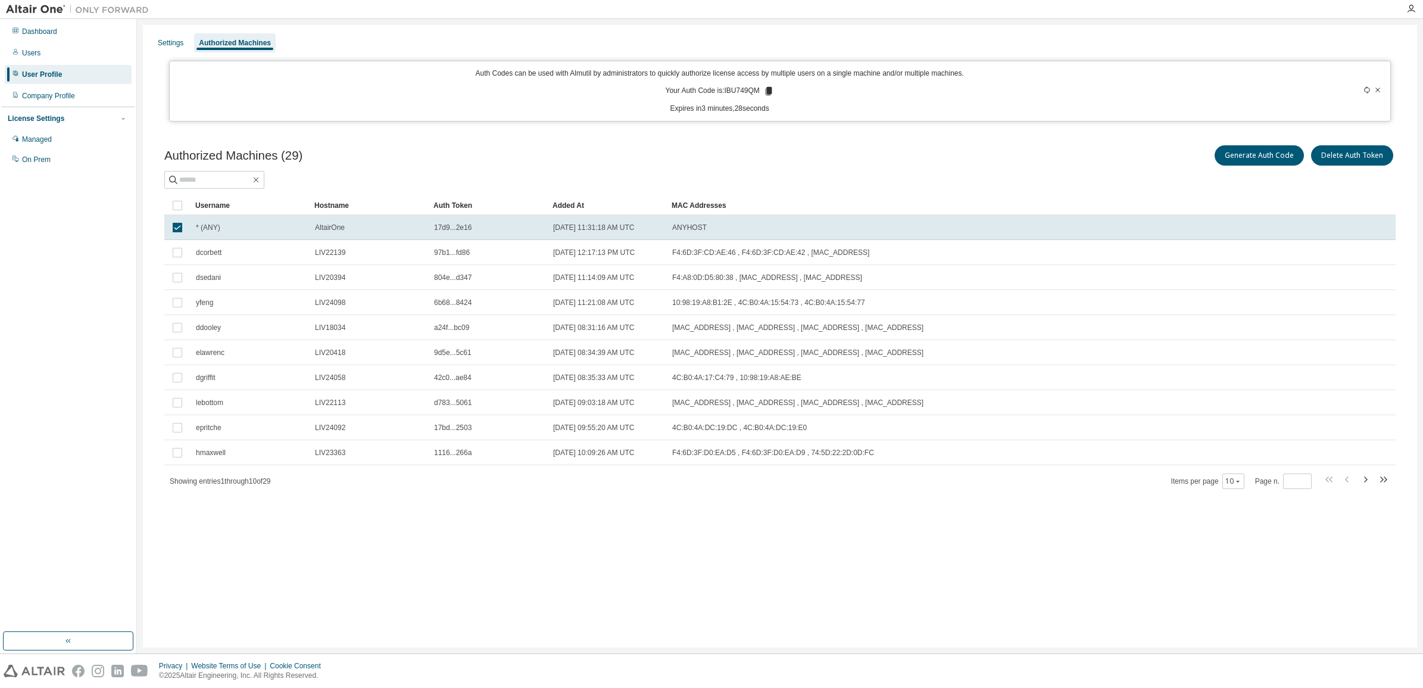
click at [45, 67] on div "User Profile" at bounding box center [68, 74] width 127 height 19
click at [29, 91] on div "Company Profile" at bounding box center [48, 96] width 53 height 10
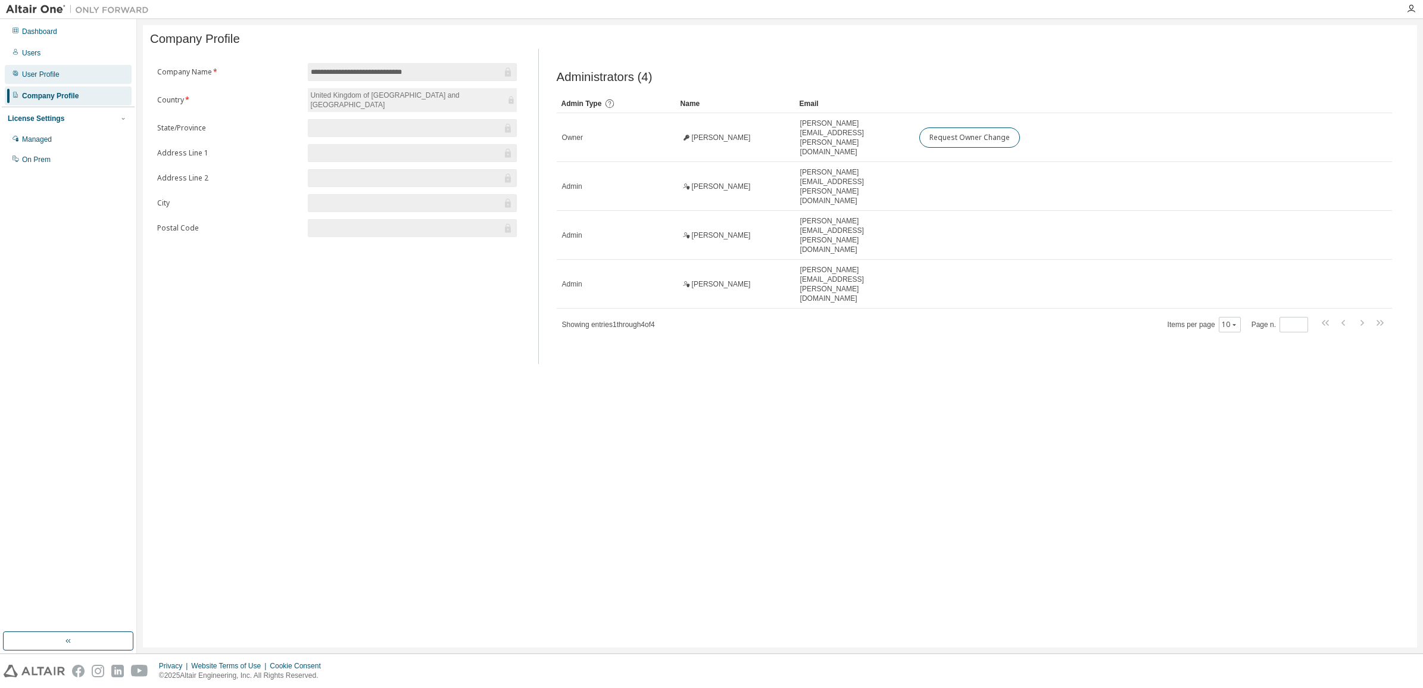
click at [51, 71] on div "User Profile" at bounding box center [41, 75] width 38 height 10
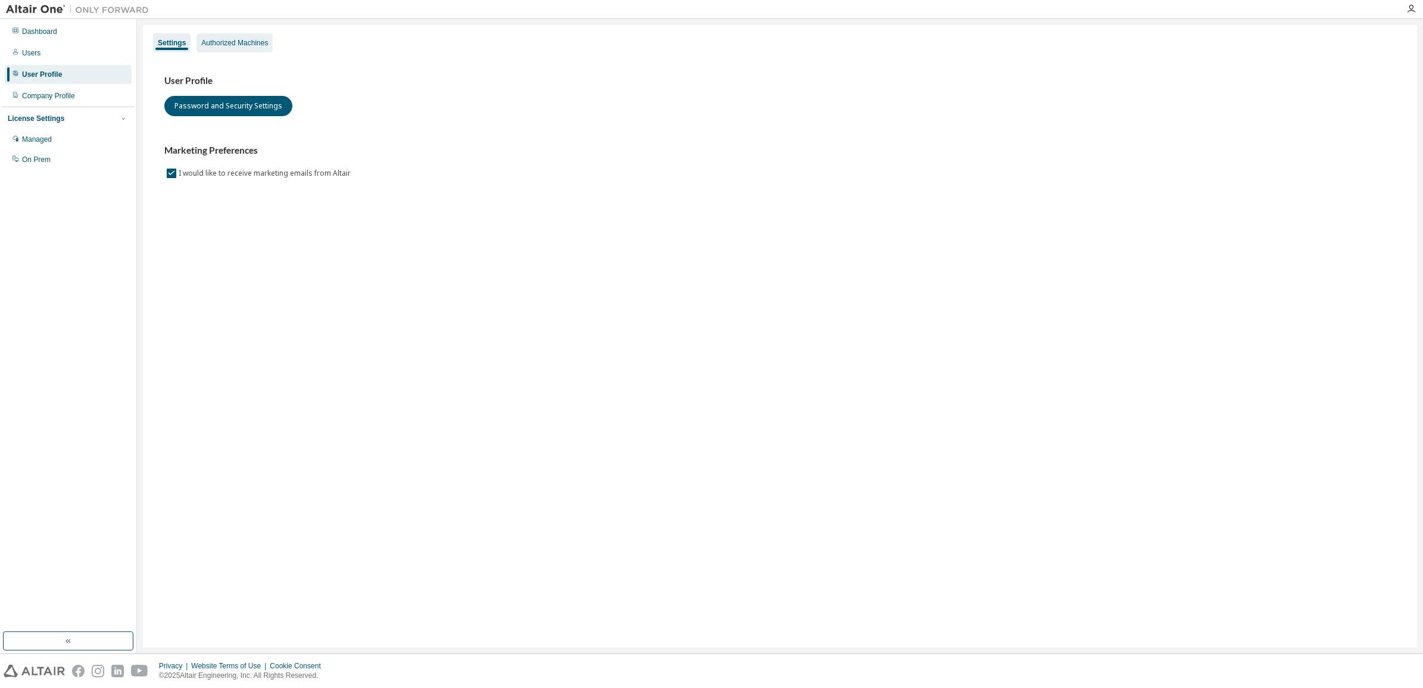
click at [228, 42] on div "Authorized Machines" at bounding box center [234, 43] width 67 height 10
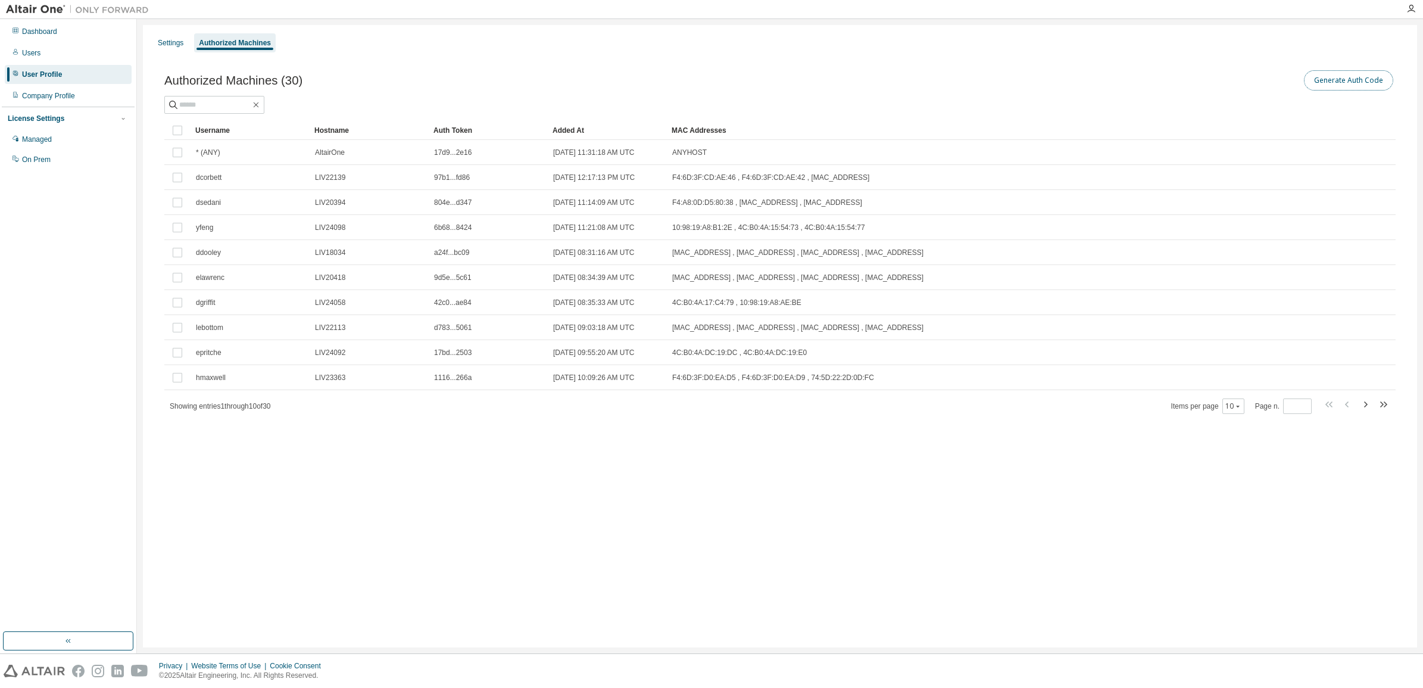
click at [1353, 82] on button "Generate Auth Code" at bounding box center [1348, 80] width 89 height 20
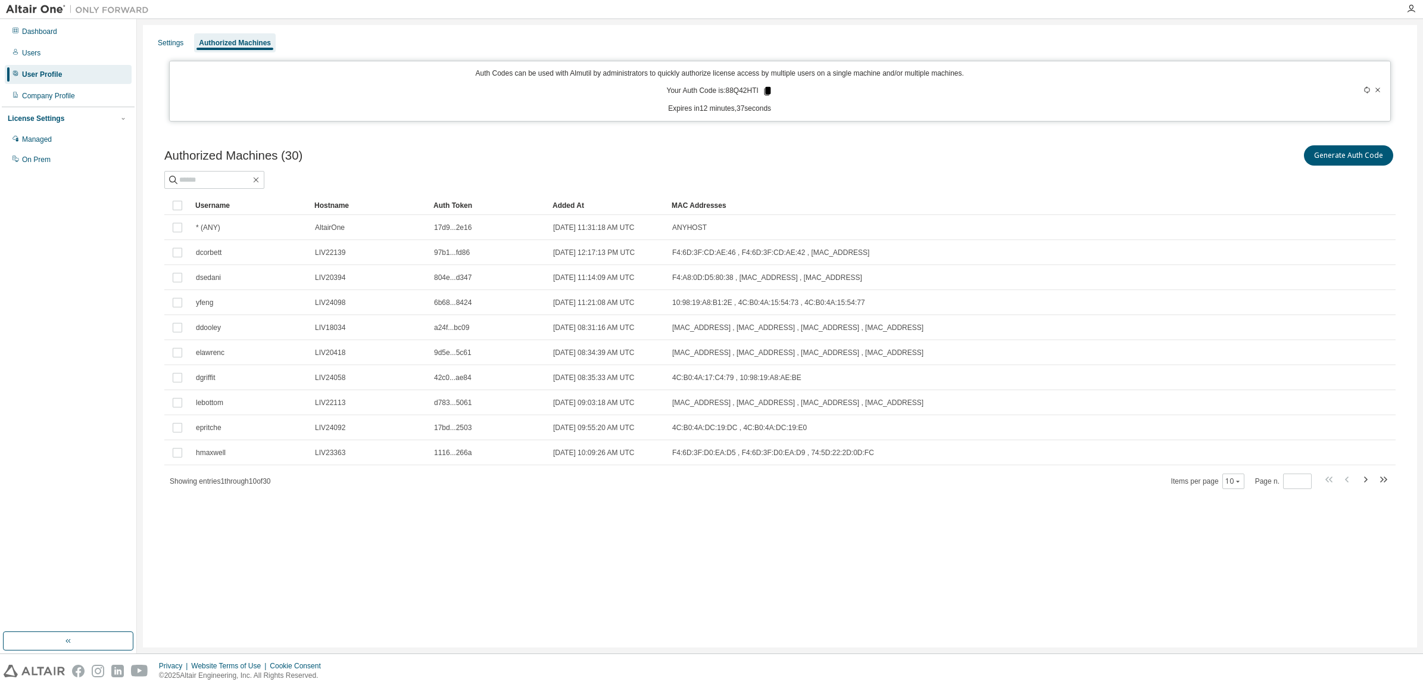
click at [765, 90] on icon at bounding box center [767, 91] width 7 height 8
